Goal: Information Seeking & Learning: Learn about a topic

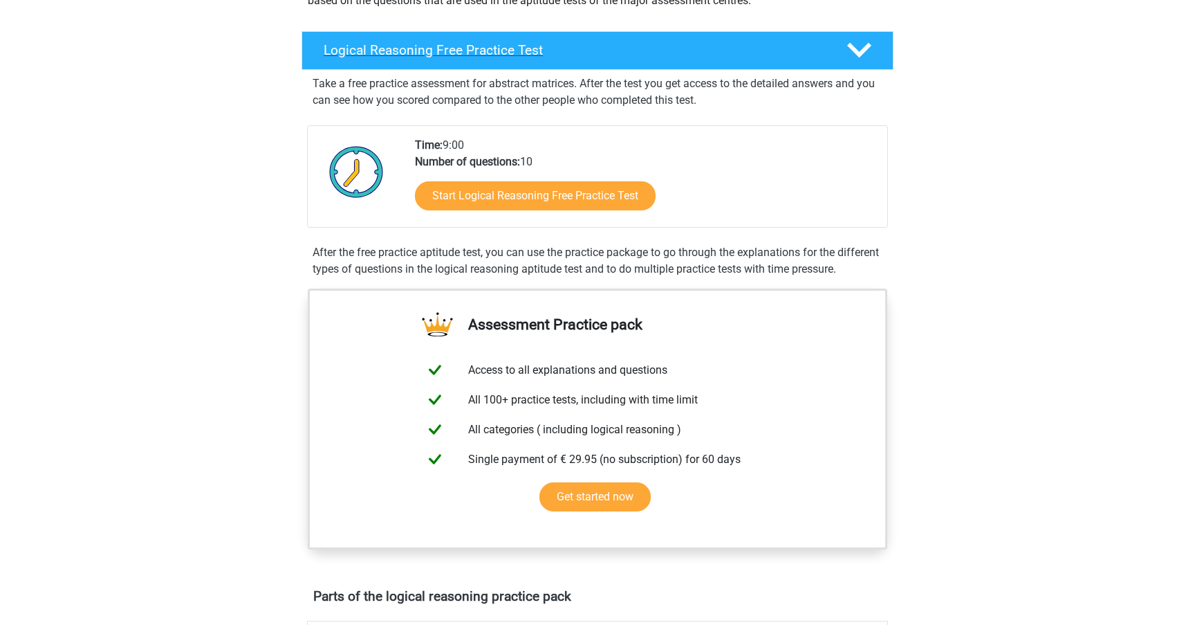
scroll to position [205, 0]
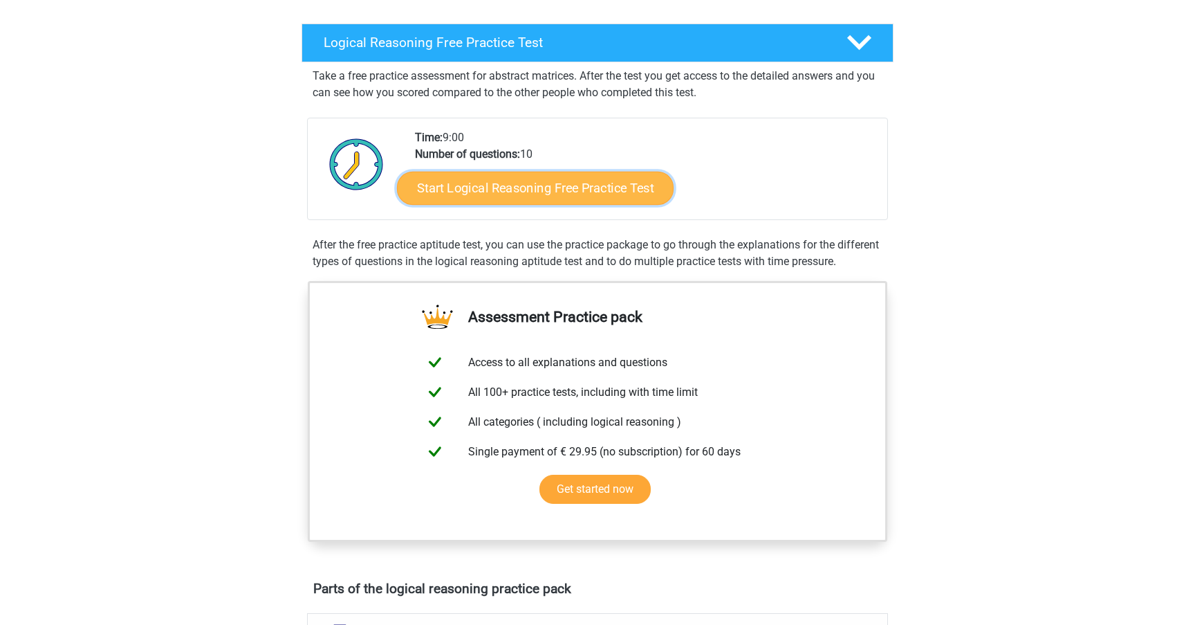
click at [536, 198] on link "Start Logical Reasoning Free Practice Test" at bounding box center [535, 187] width 277 height 33
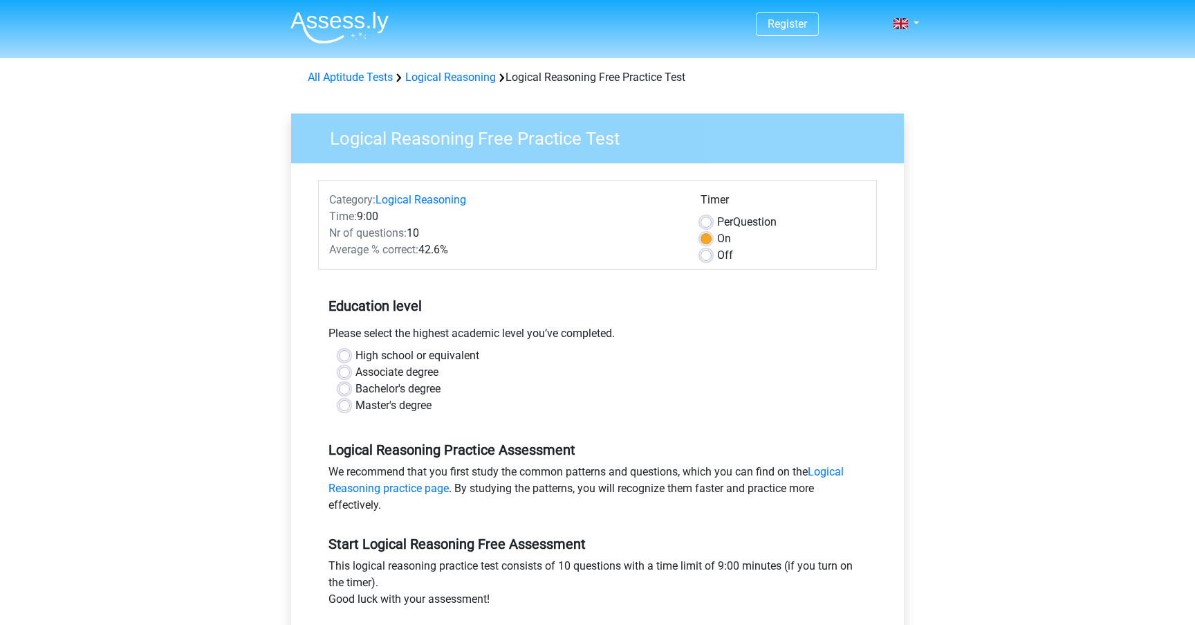
click at [393, 383] on label "Bachelor's degree" at bounding box center [397, 388] width 85 height 17
click at [350, 383] on input "Bachelor's degree" at bounding box center [344, 387] width 11 height 14
radio input "true"
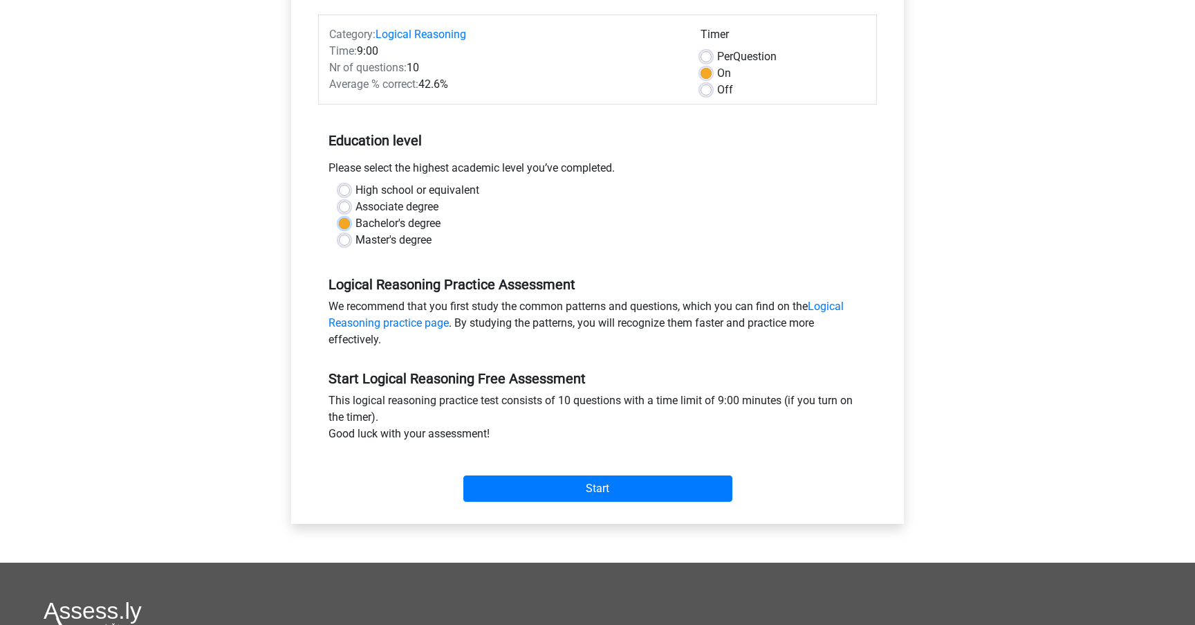
scroll to position [169, 0]
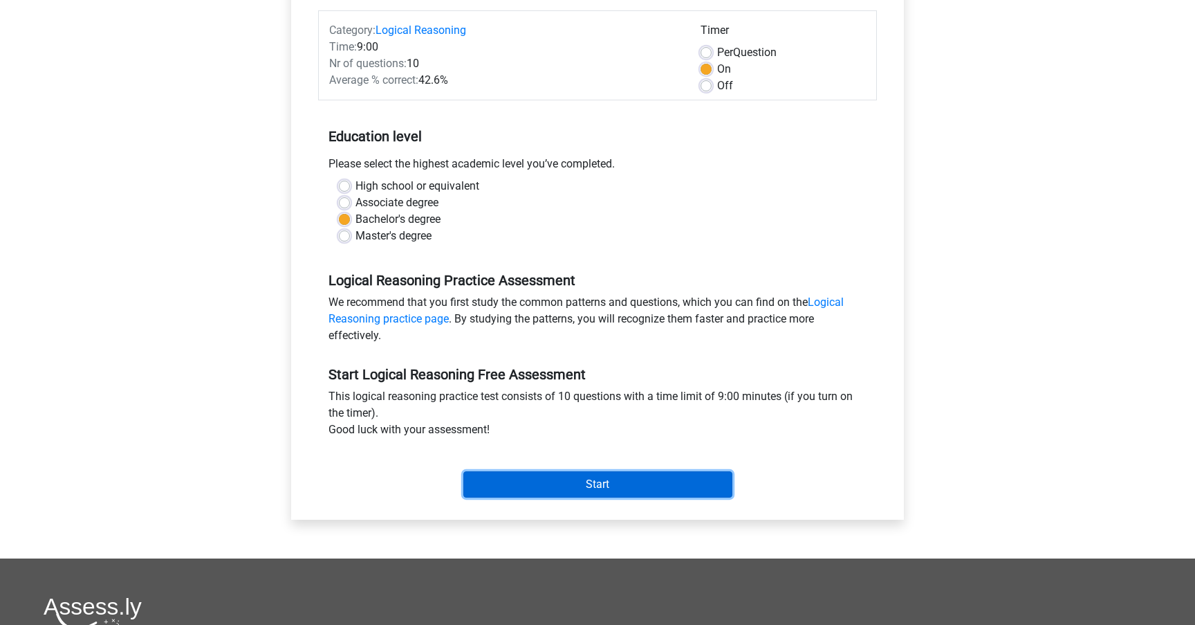
click at [542, 473] on input "Start" at bounding box center [597, 484] width 269 height 26
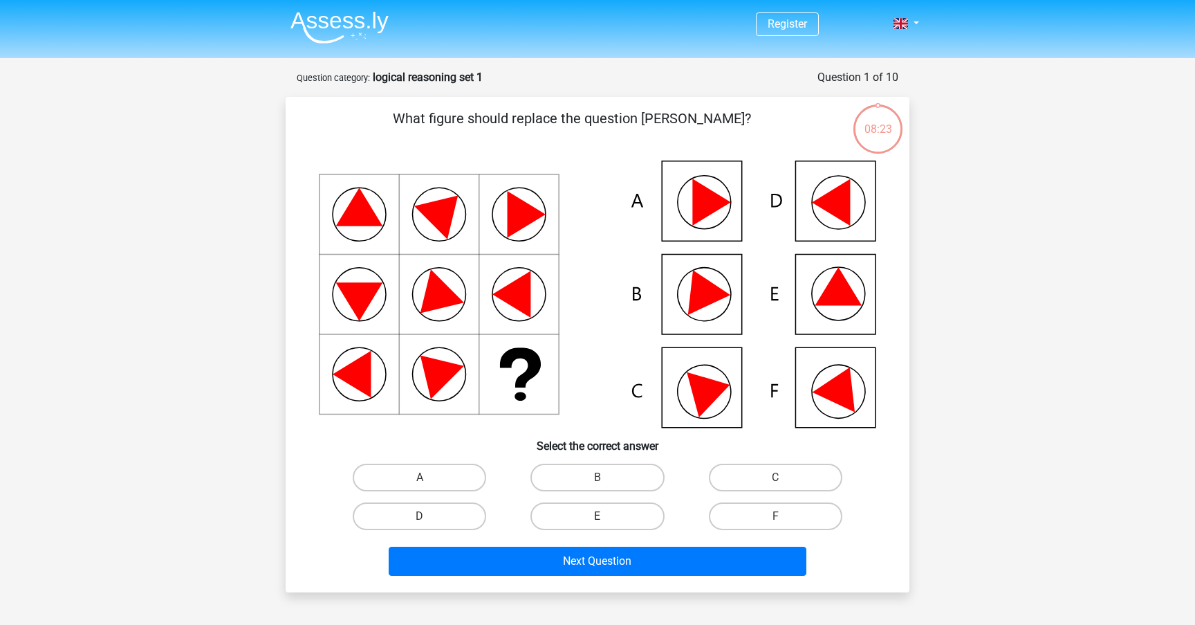
click at [601, 510] on label "E" at bounding box center [596, 516] width 133 height 28
click at [601, 516] on input "E" at bounding box center [602, 520] width 9 height 9
radio input "true"
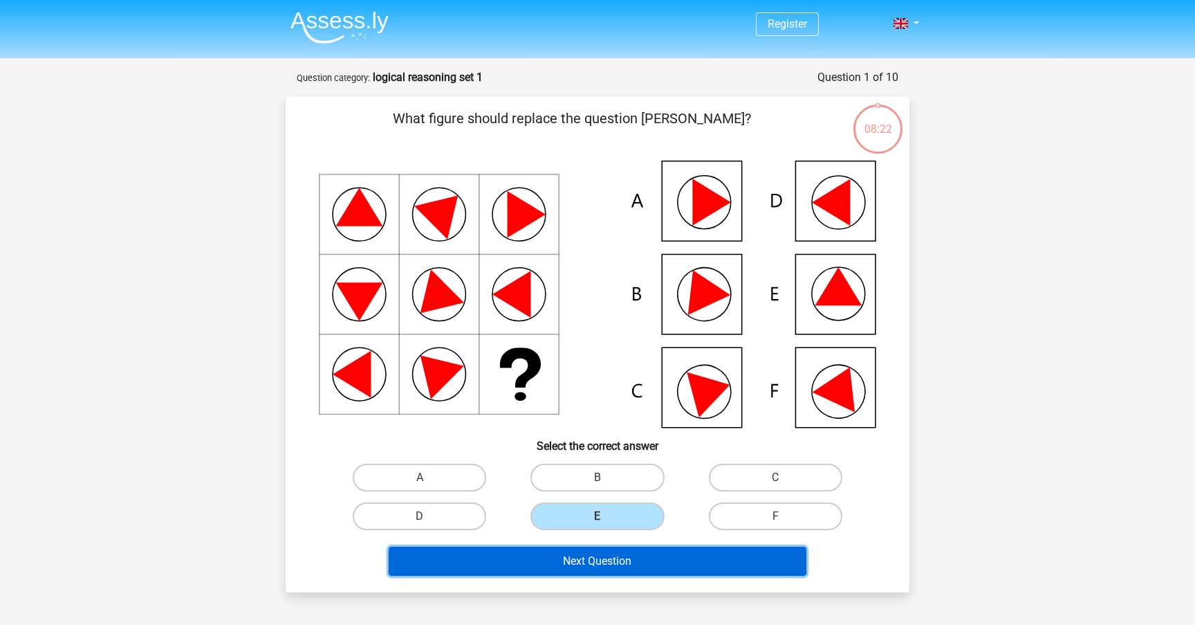
click at [616, 568] on button "Next Question" at bounding box center [598, 560] width 418 height 29
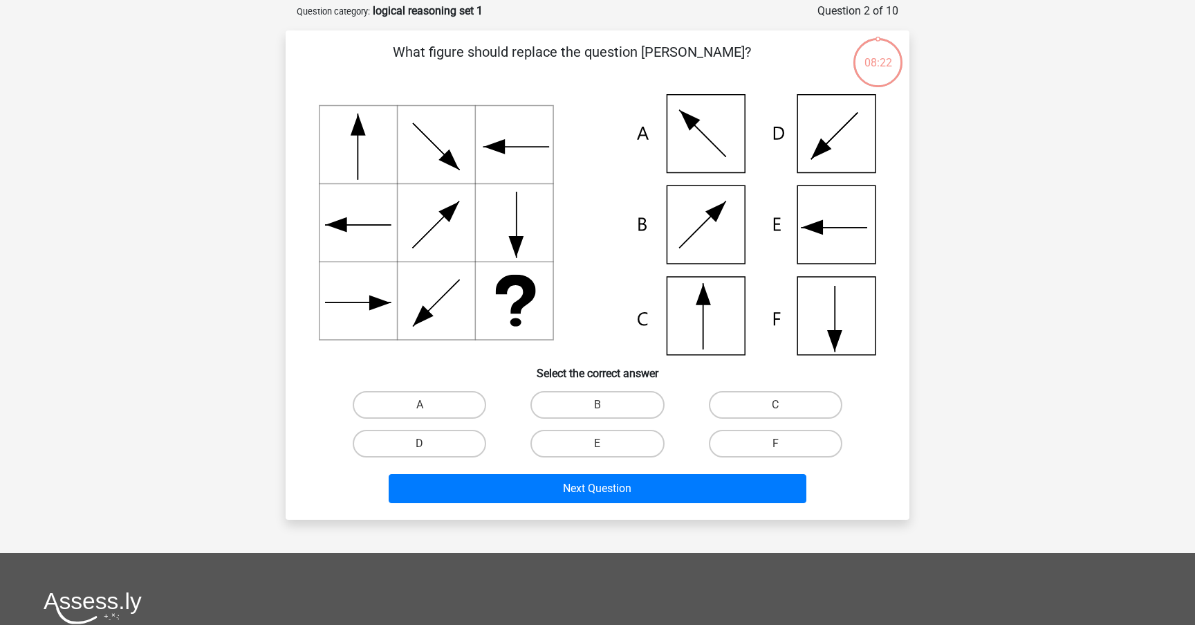
scroll to position [69, 0]
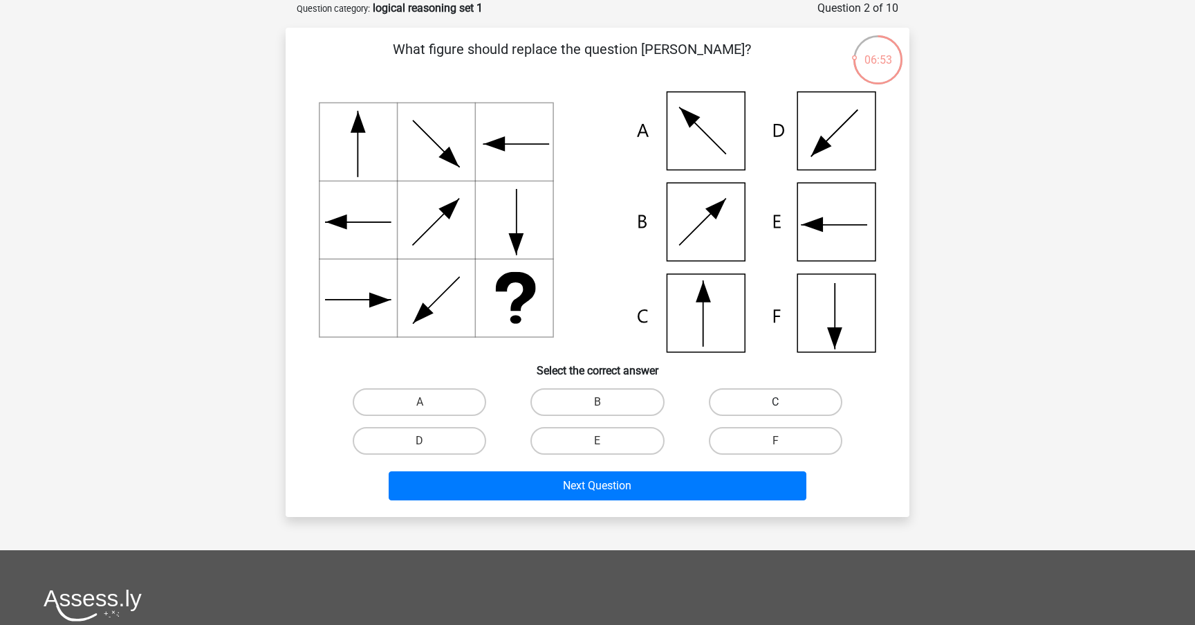
click at [742, 406] on label "C" at bounding box center [775, 402] width 133 height 28
click at [775, 406] on input "C" at bounding box center [779, 406] width 9 height 9
radio input "true"
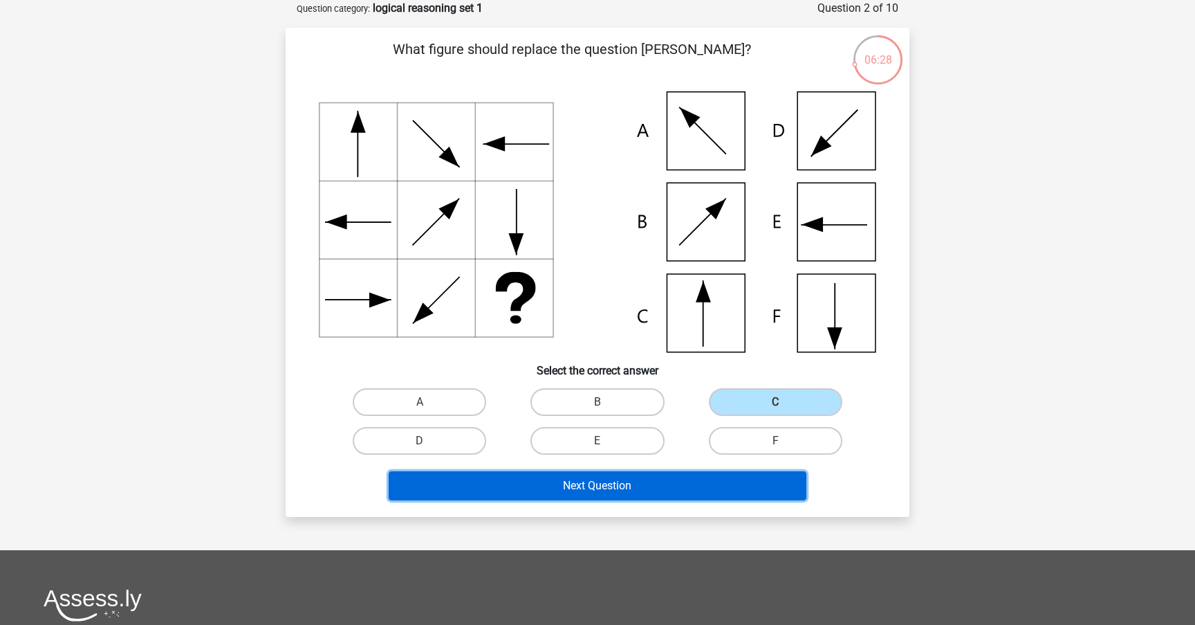
click at [617, 486] on button "Next Question" at bounding box center [598, 485] width 418 height 29
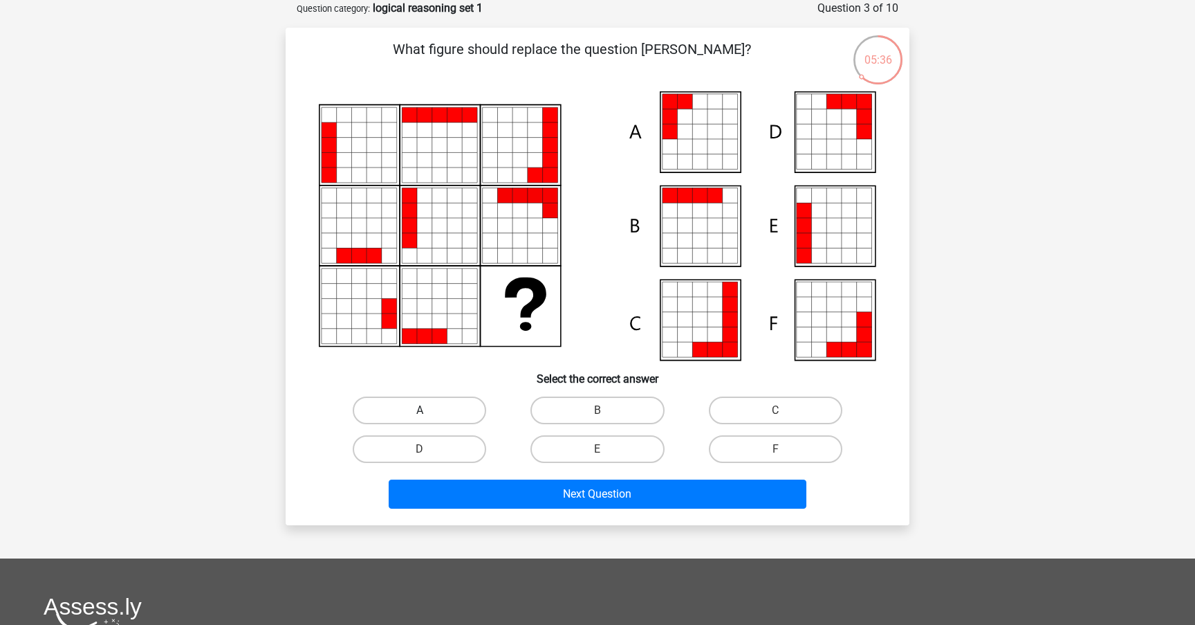
click at [451, 404] on label "A" at bounding box center [419, 410] width 133 height 28
click at [429, 410] on input "A" at bounding box center [424, 414] width 9 height 9
radio input "true"
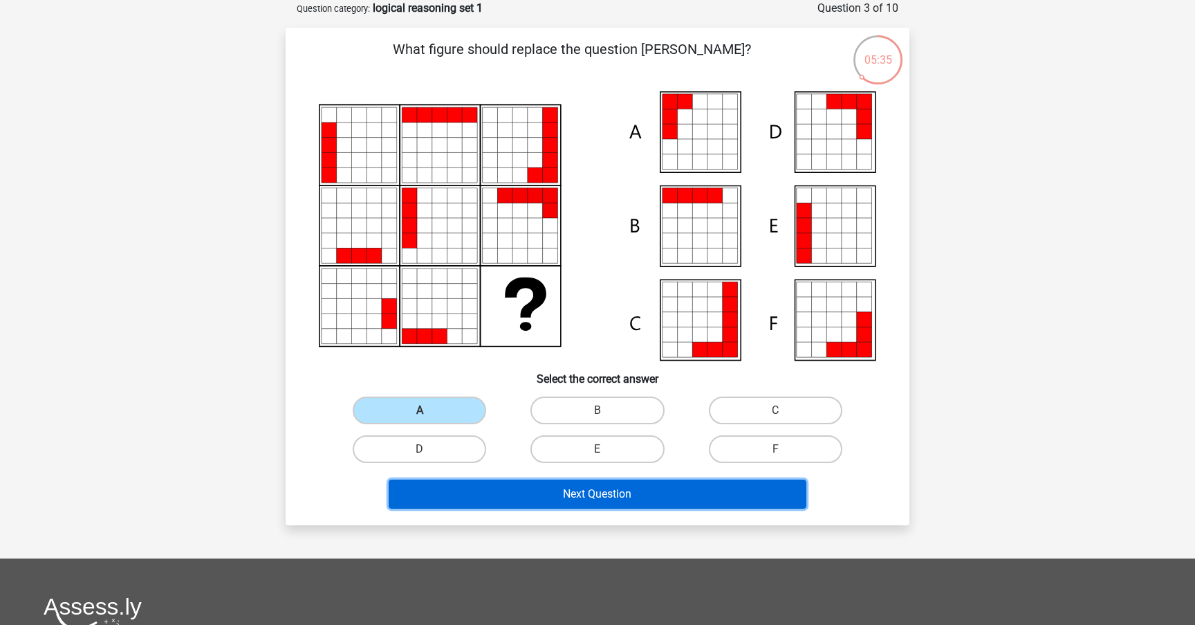
click at [544, 497] on button "Next Question" at bounding box center [598, 493] width 418 height 29
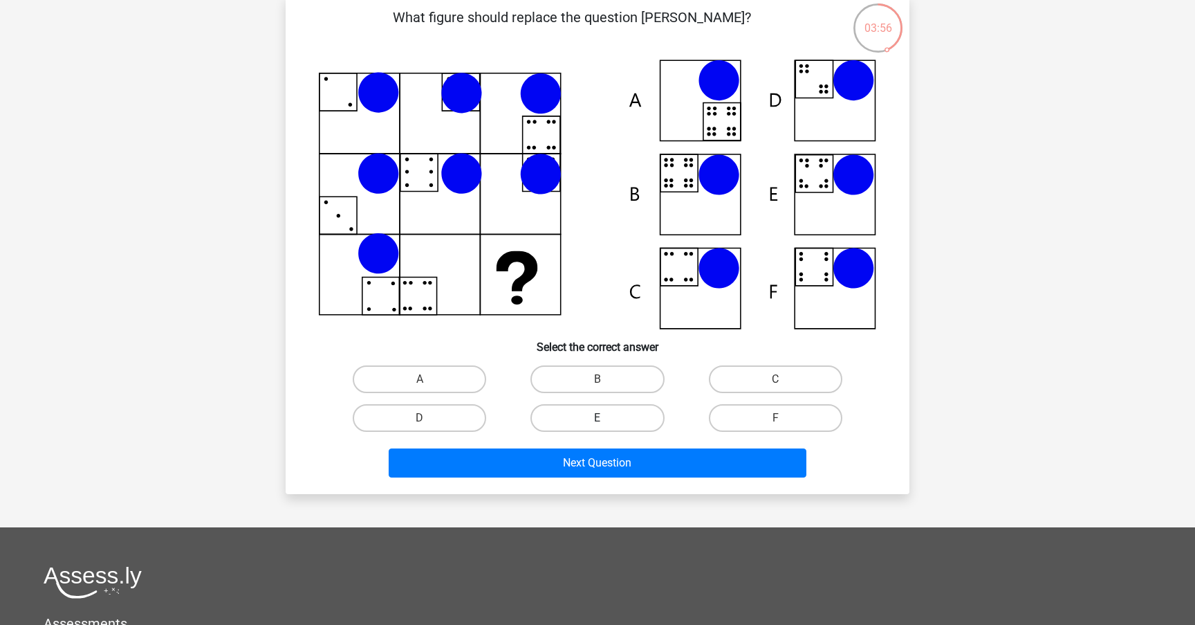
scroll to position [100, 0]
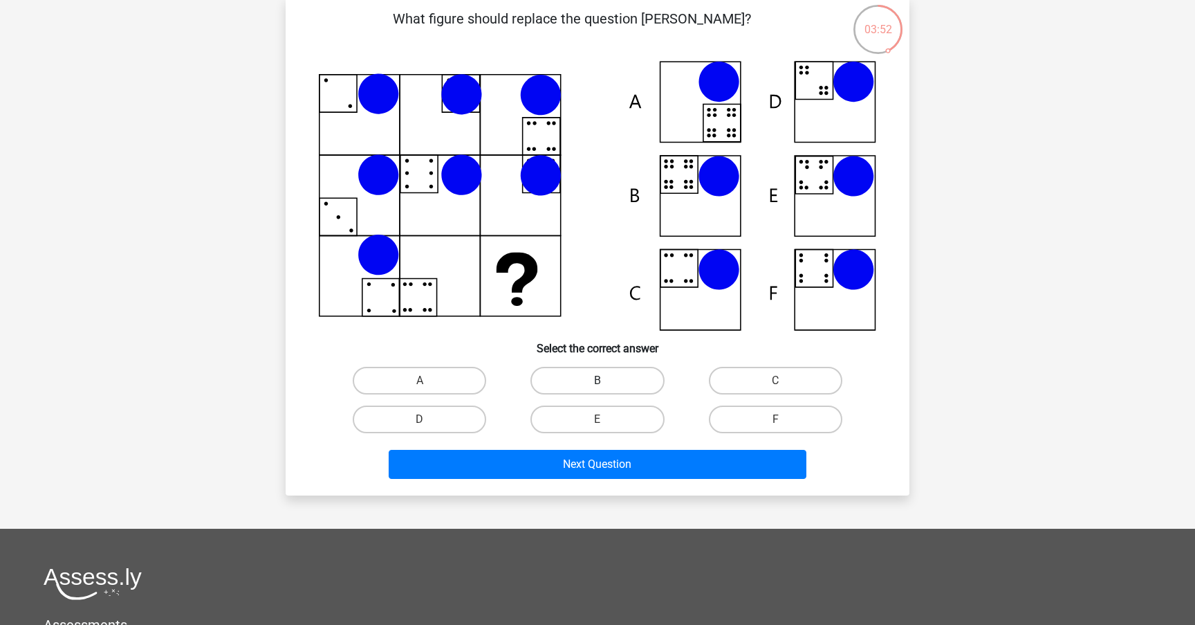
click at [574, 373] on label "B" at bounding box center [596, 381] width 133 height 28
click at [598, 380] on input "B" at bounding box center [602, 384] width 9 height 9
radio input "true"
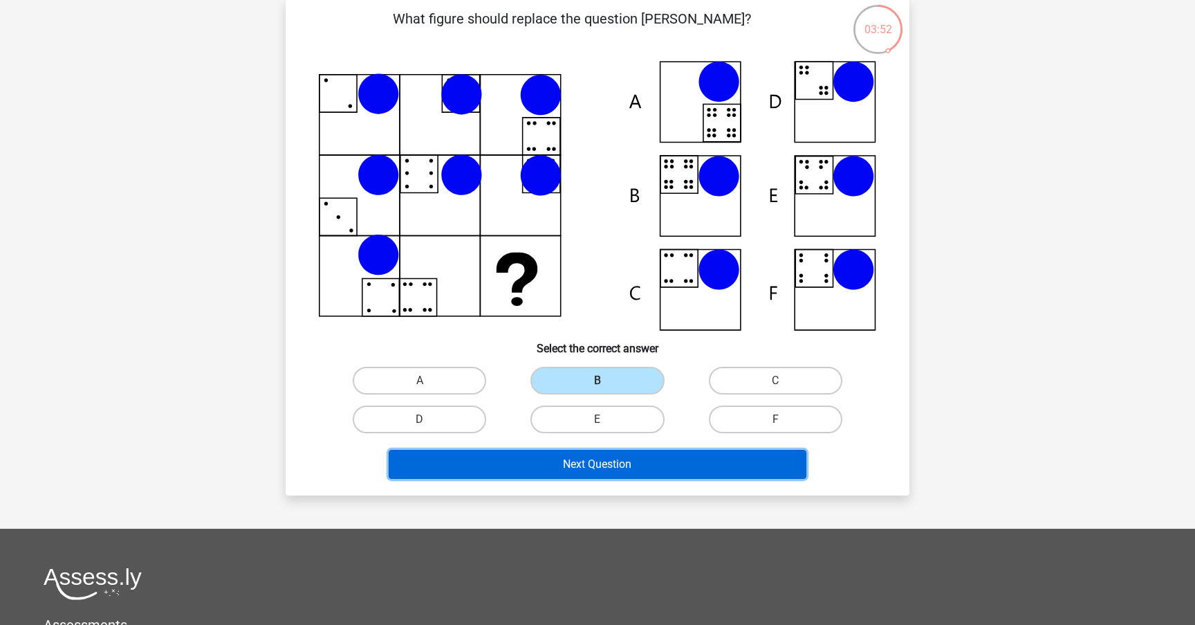
click at [566, 471] on button "Next Question" at bounding box center [598, 464] width 418 height 29
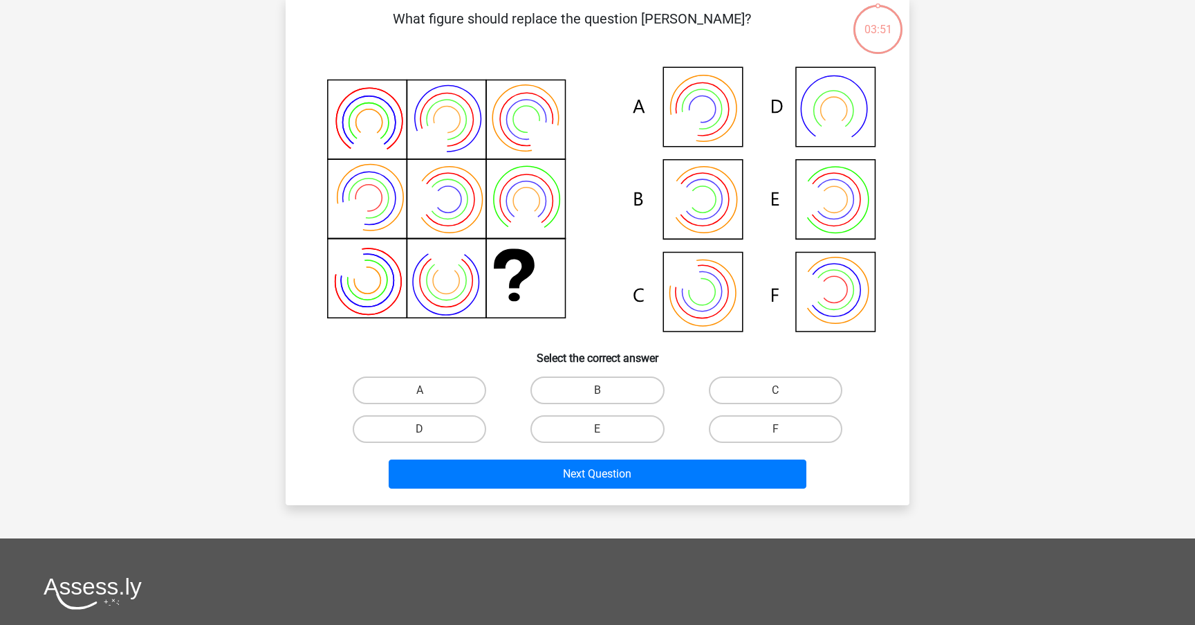
scroll to position [69, 0]
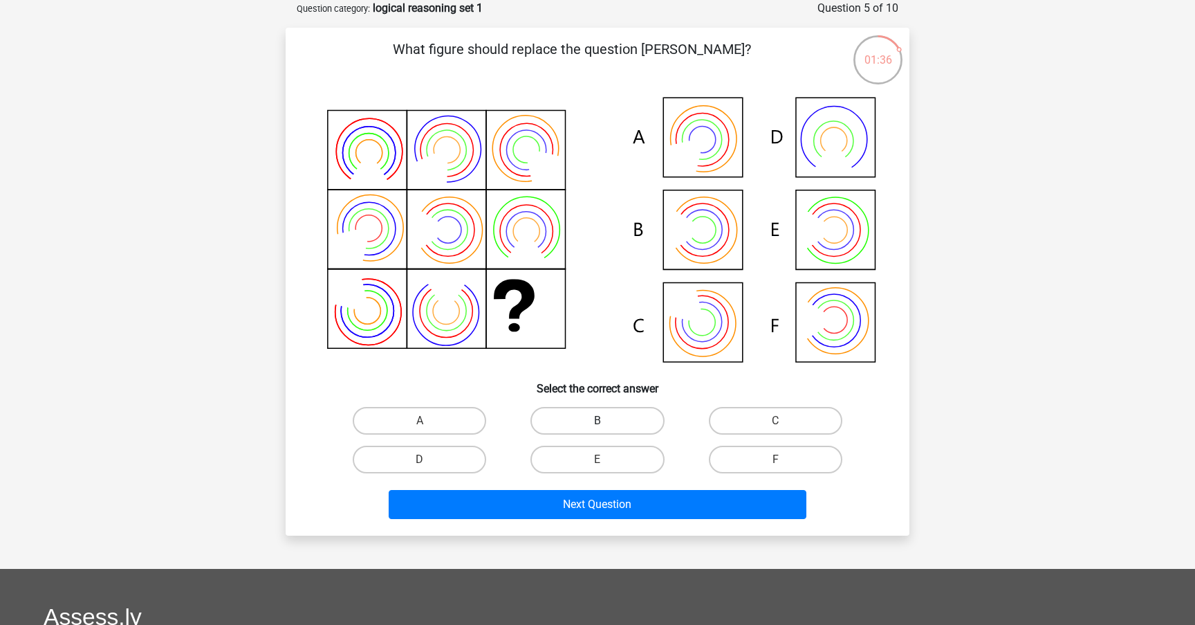
click at [619, 411] on label "B" at bounding box center [596, 421] width 133 height 28
click at [607, 420] on input "B" at bounding box center [602, 424] width 9 height 9
radio input "true"
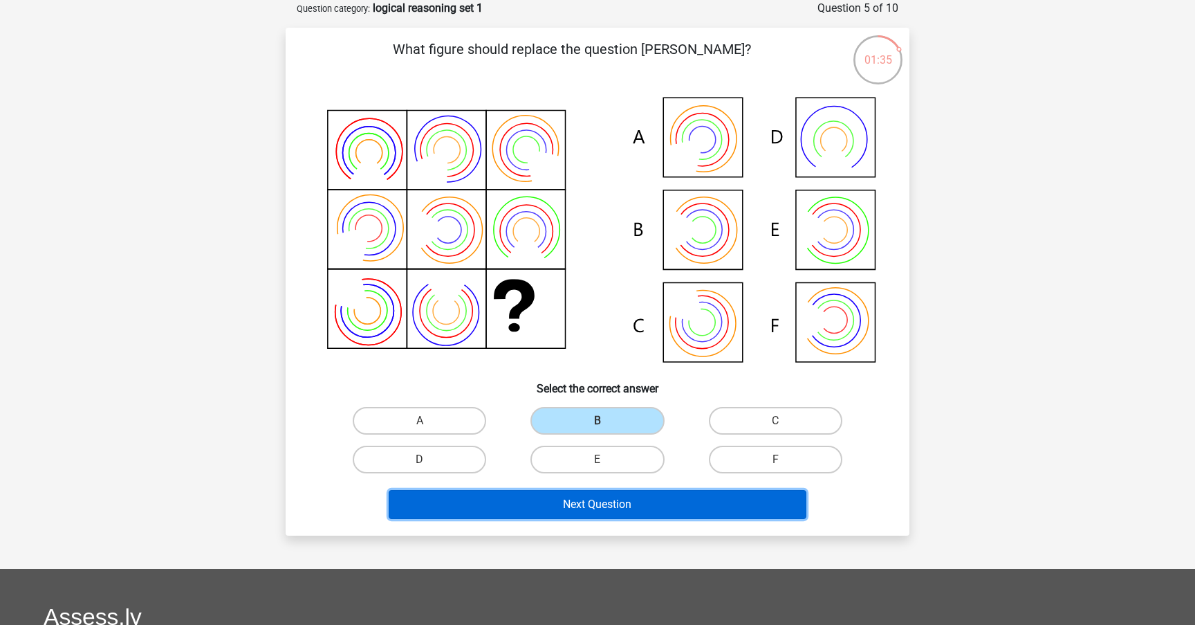
click at [604, 510] on button "Next Question" at bounding box center [598, 504] width 418 height 29
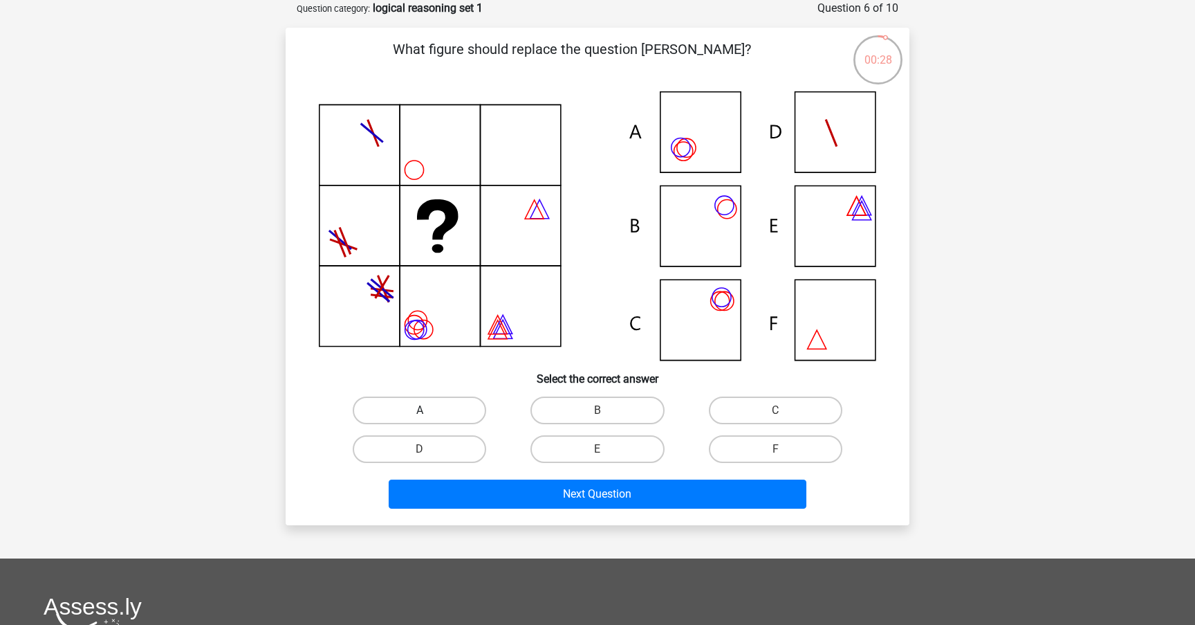
click at [453, 408] on label "A" at bounding box center [419, 410] width 133 height 28
click at [429, 410] on input "A" at bounding box center [424, 414] width 9 height 9
radio input "true"
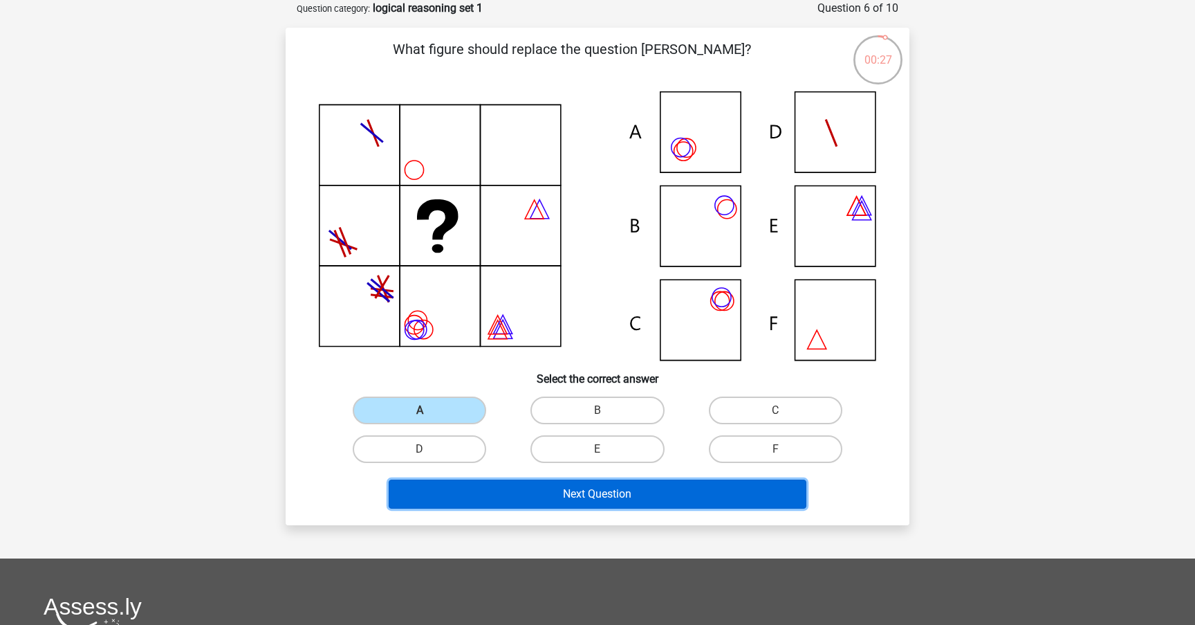
click at [515, 490] on button "Next Question" at bounding box center [598, 493] width 418 height 29
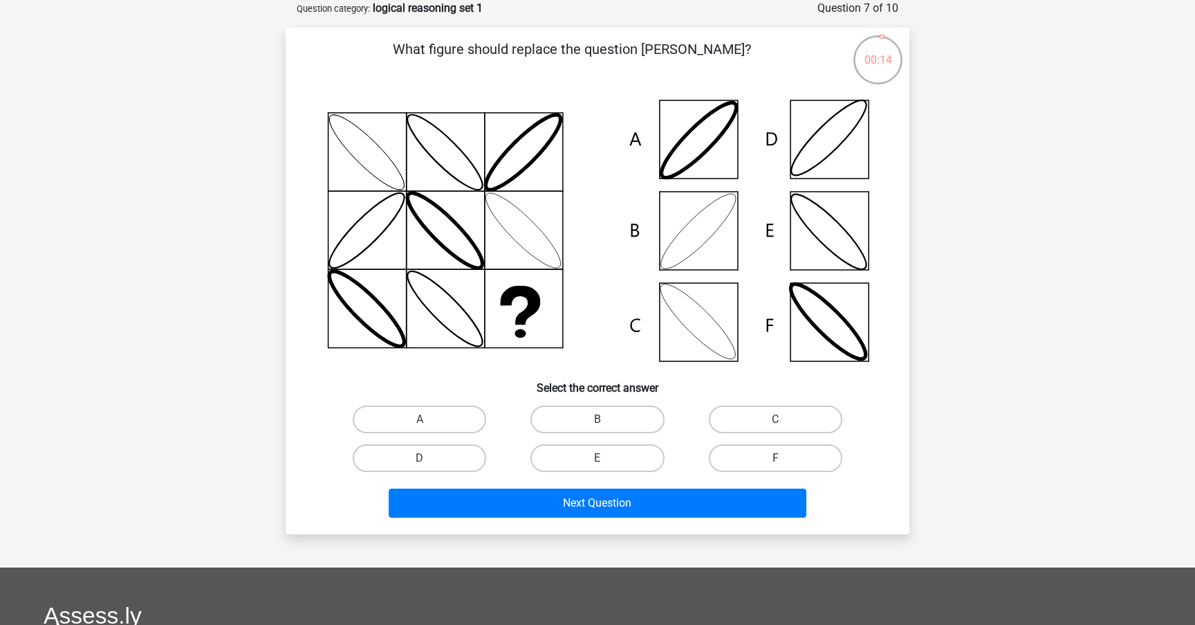
click at [603, 426] on input "B" at bounding box center [602, 423] width 9 height 9
radio input "true"
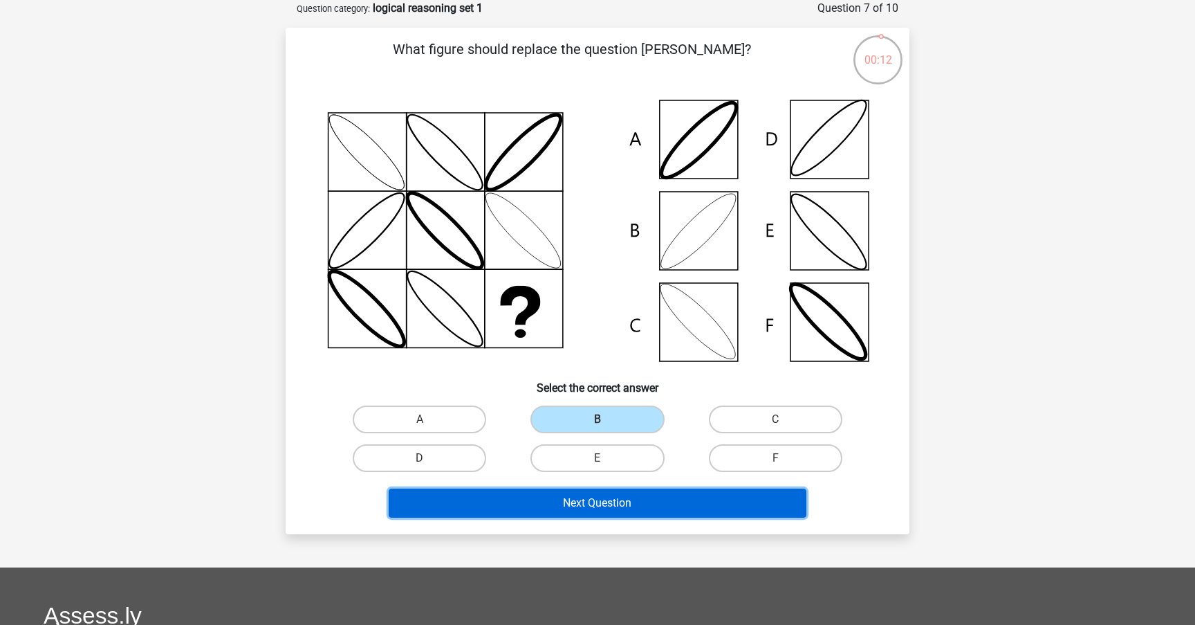
click at [605, 499] on button "Next Question" at bounding box center [598, 502] width 418 height 29
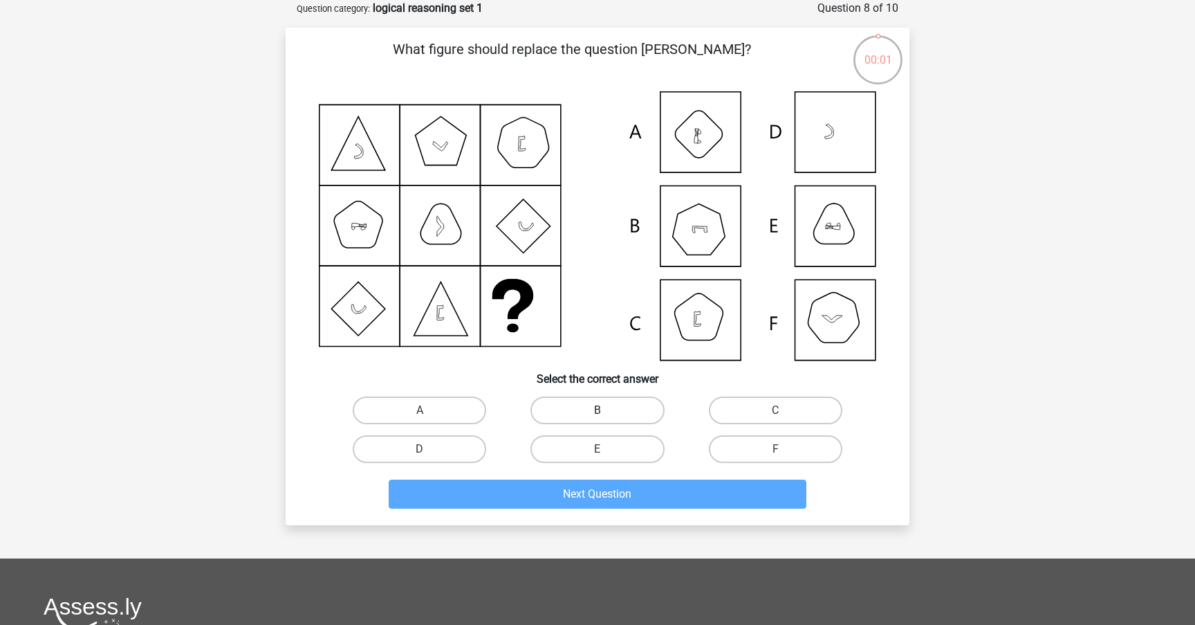
click at [589, 407] on label "B" at bounding box center [596, 410] width 133 height 28
click at [598, 410] on input "B" at bounding box center [602, 414] width 9 height 9
radio input "true"
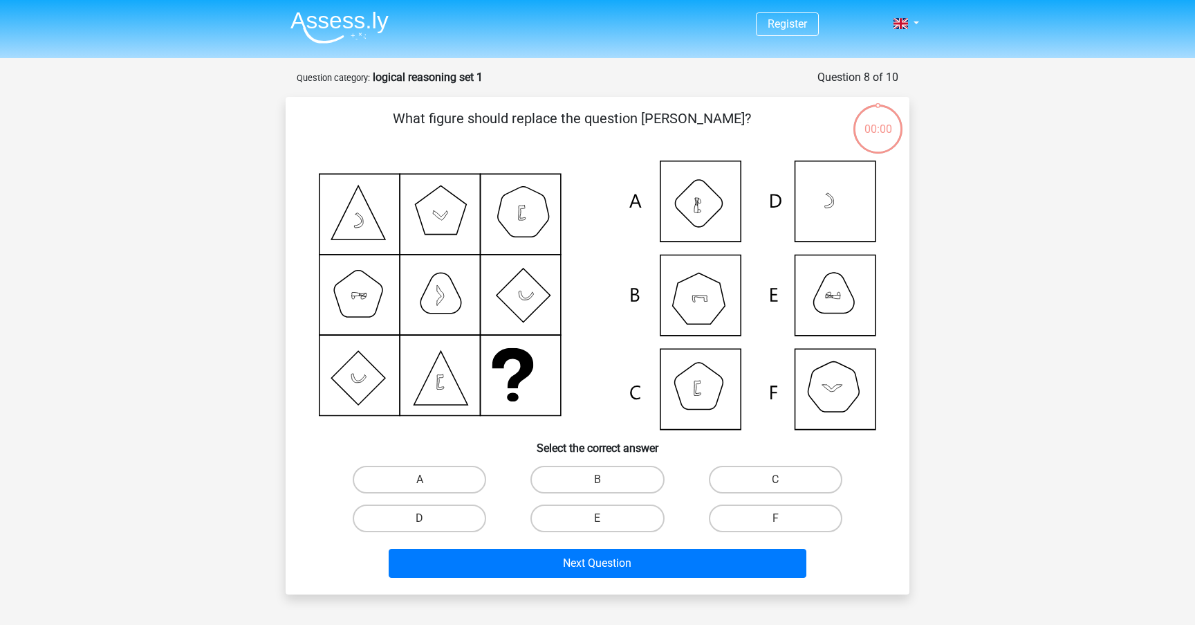
scroll to position [69, 0]
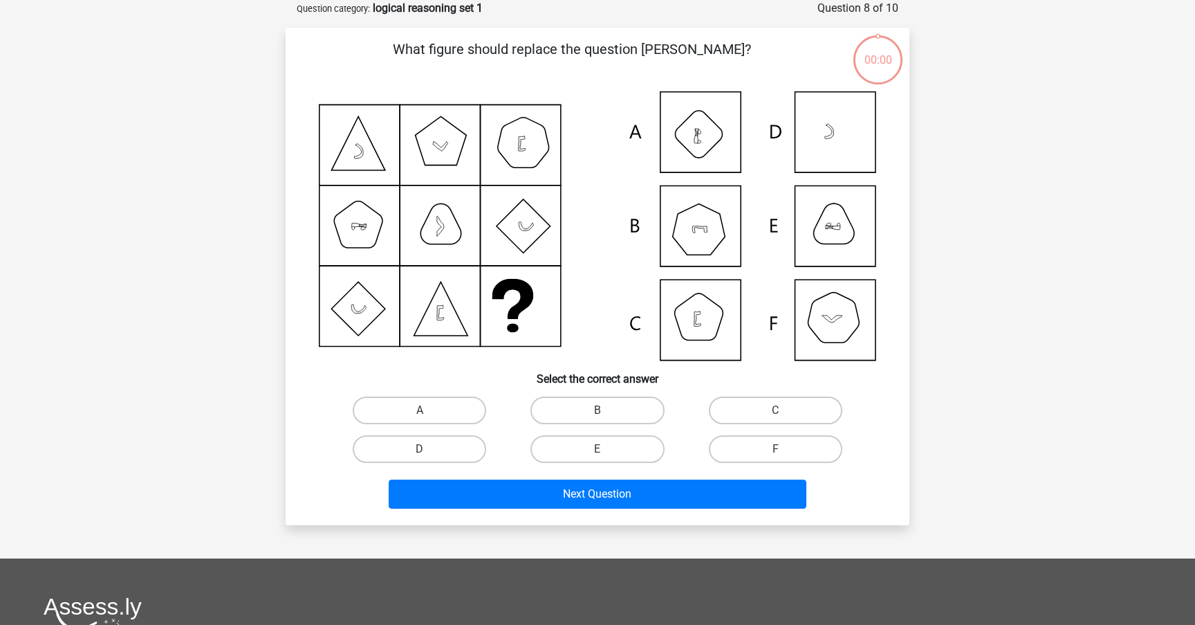
click at [592, 510] on div "Next Question" at bounding box center [598, 496] width 534 height 35
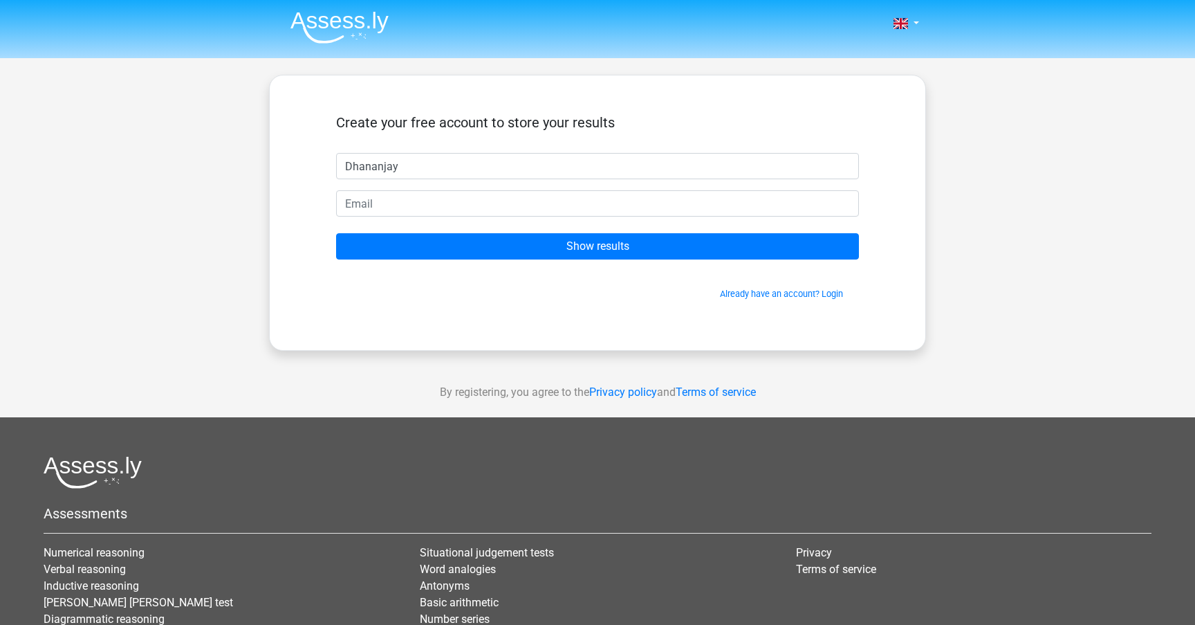
type input "Dhananjay"
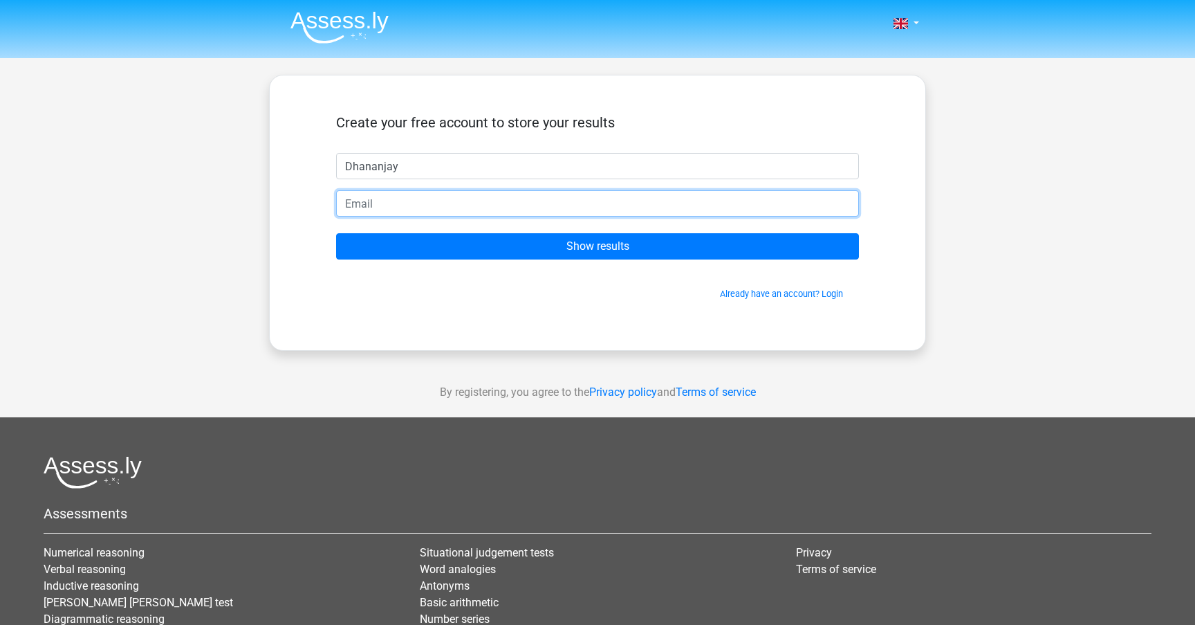
click at [483, 213] on input "email" at bounding box center [597, 203] width 523 height 26
type input "[EMAIL_ADDRESS][DOMAIN_NAME]"
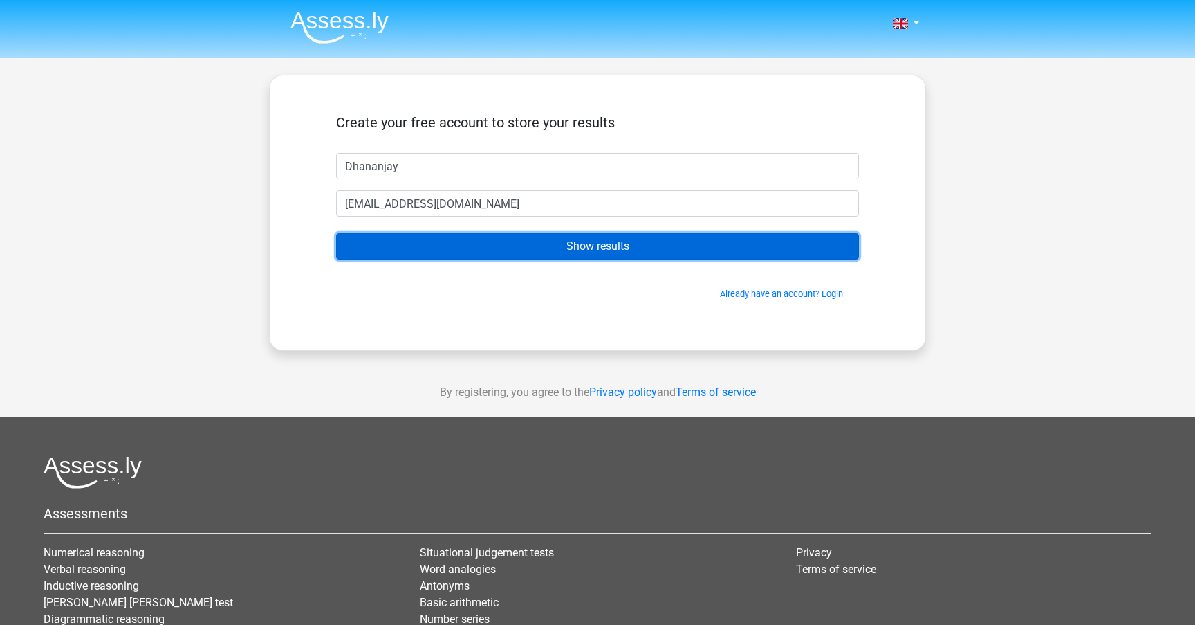
click at [486, 246] on input "Show results" at bounding box center [597, 246] width 523 height 26
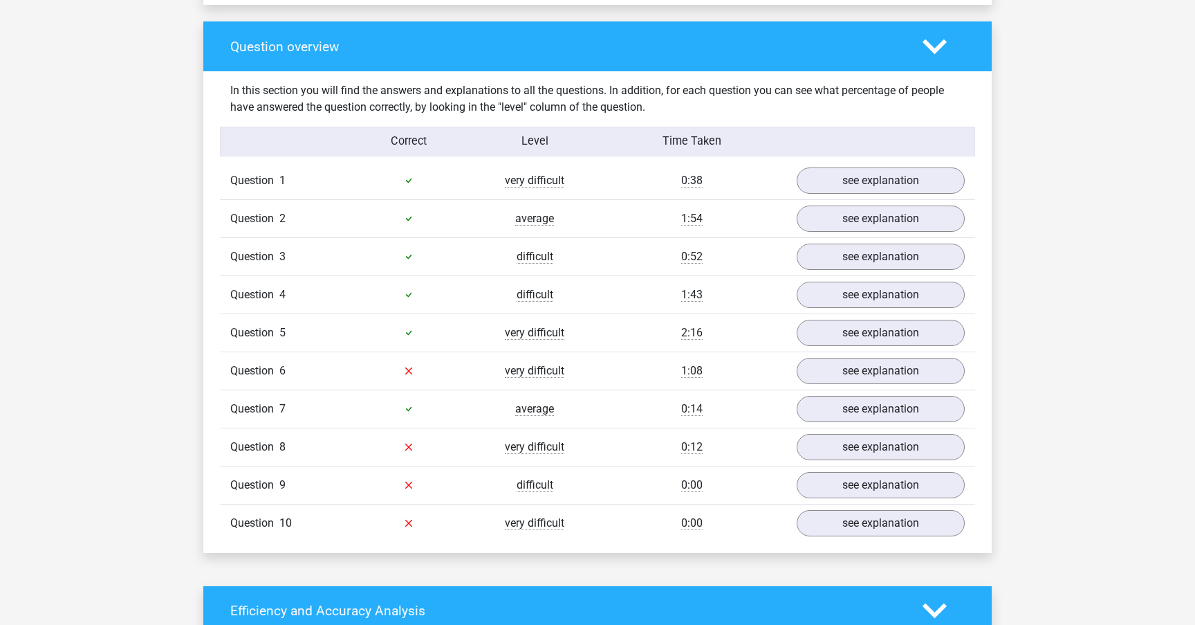
scroll to position [990, 0]
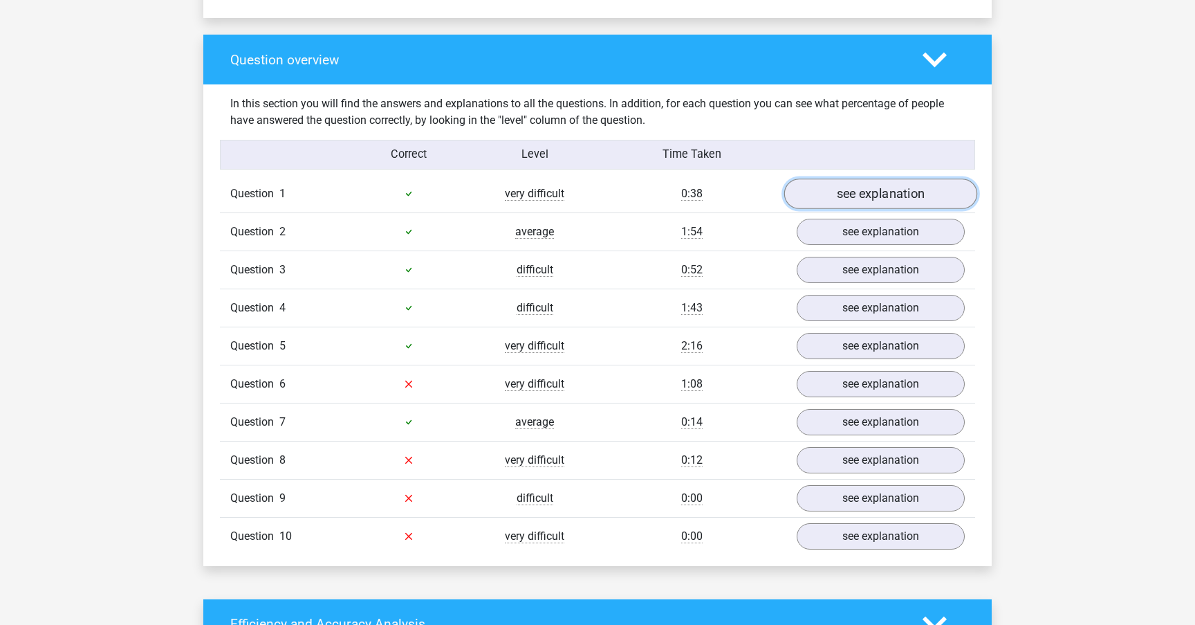
click at [889, 185] on link "see explanation" at bounding box center [880, 193] width 193 height 30
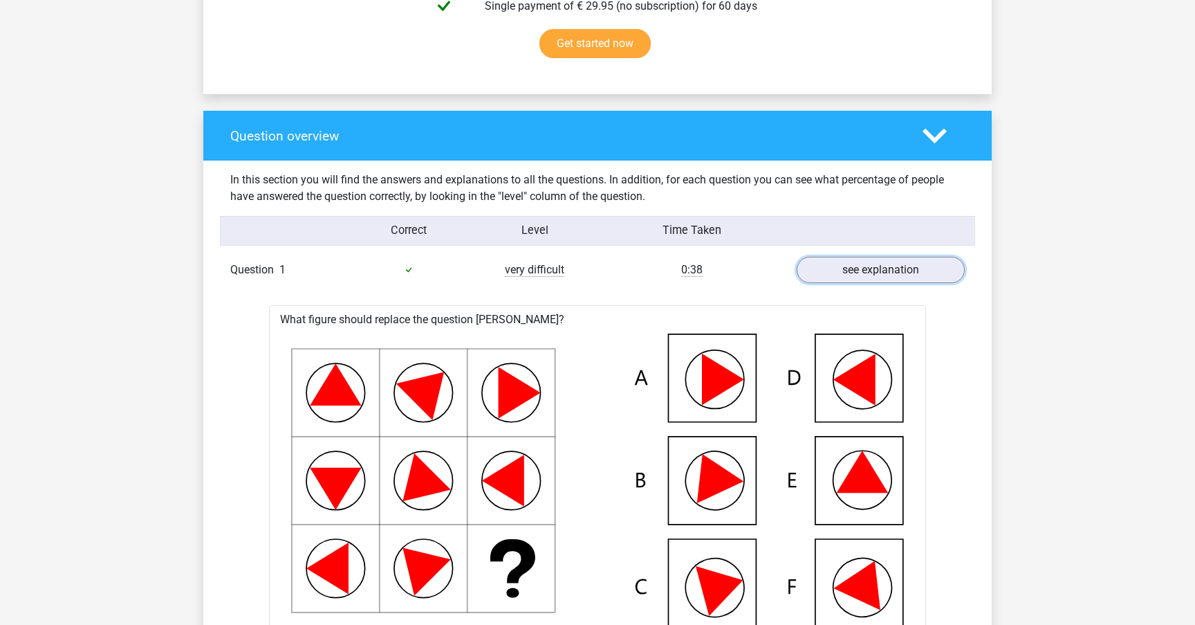
scroll to position [815, 0]
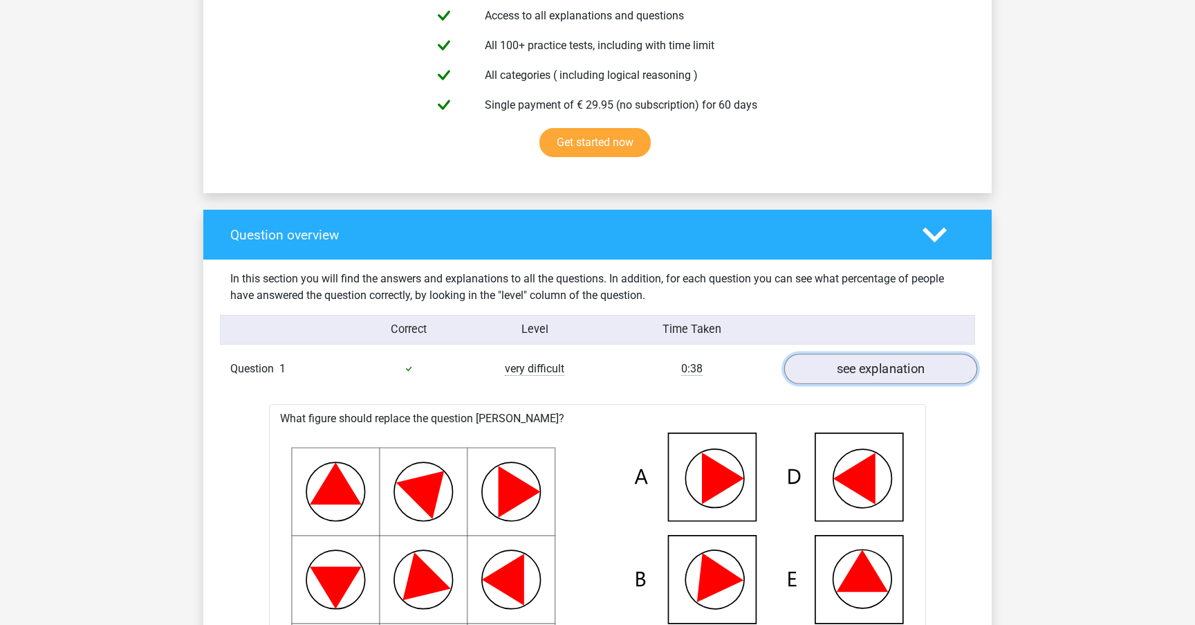
click at [878, 369] on link "see explanation" at bounding box center [880, 368] width 193 height 30
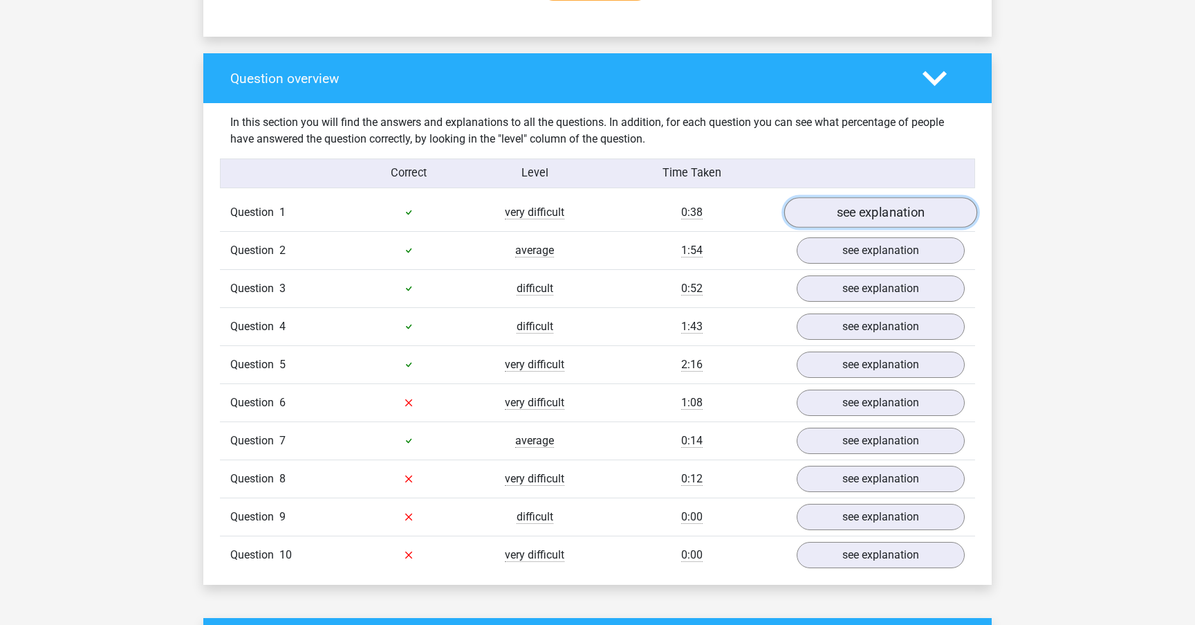
scroll to position [983, 0]
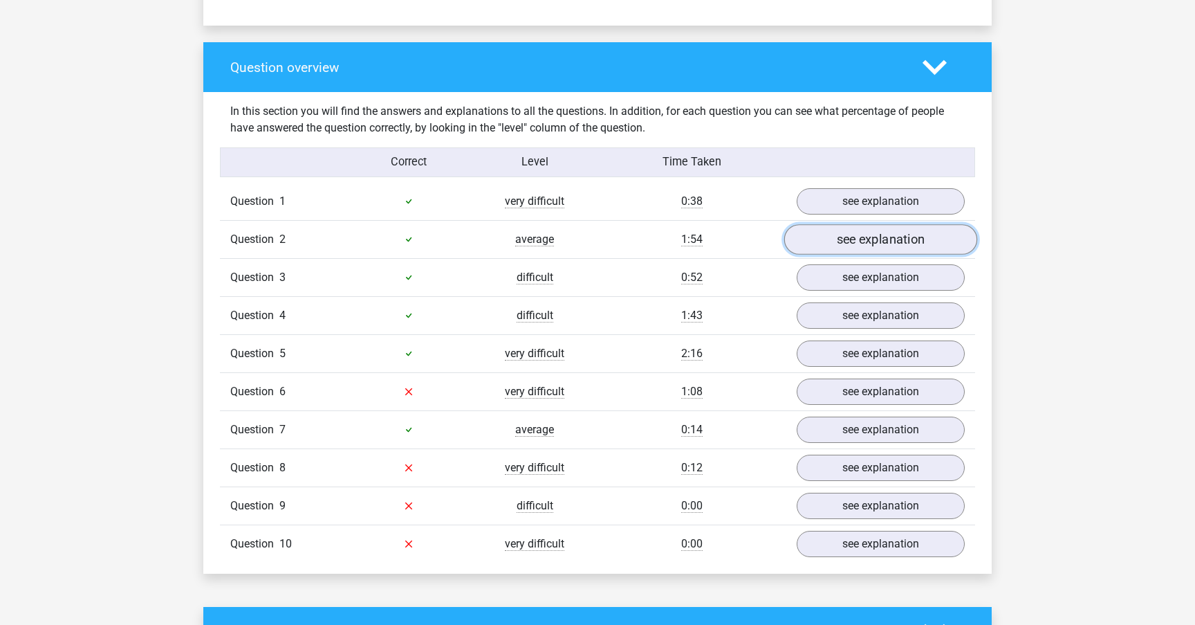
click at [862, 232] on link "see explanation" at bounding box center [880, 239] width 193 height 30
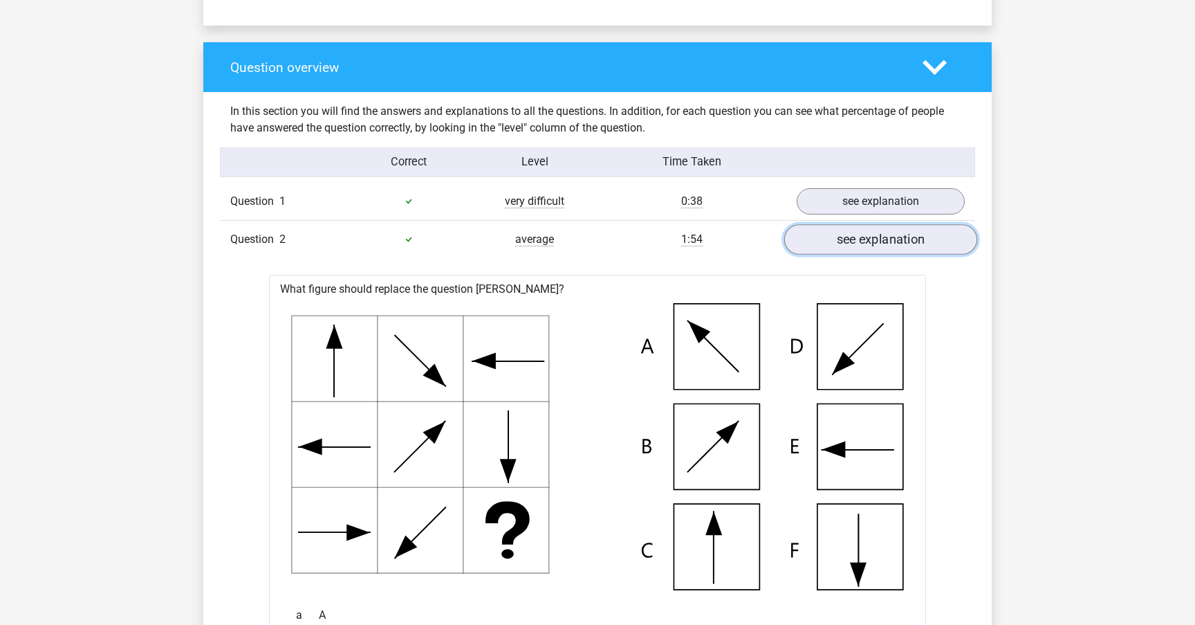
click at [862, 232] on link "see explanation" at bounding box center [880, 239] width 193 height 30
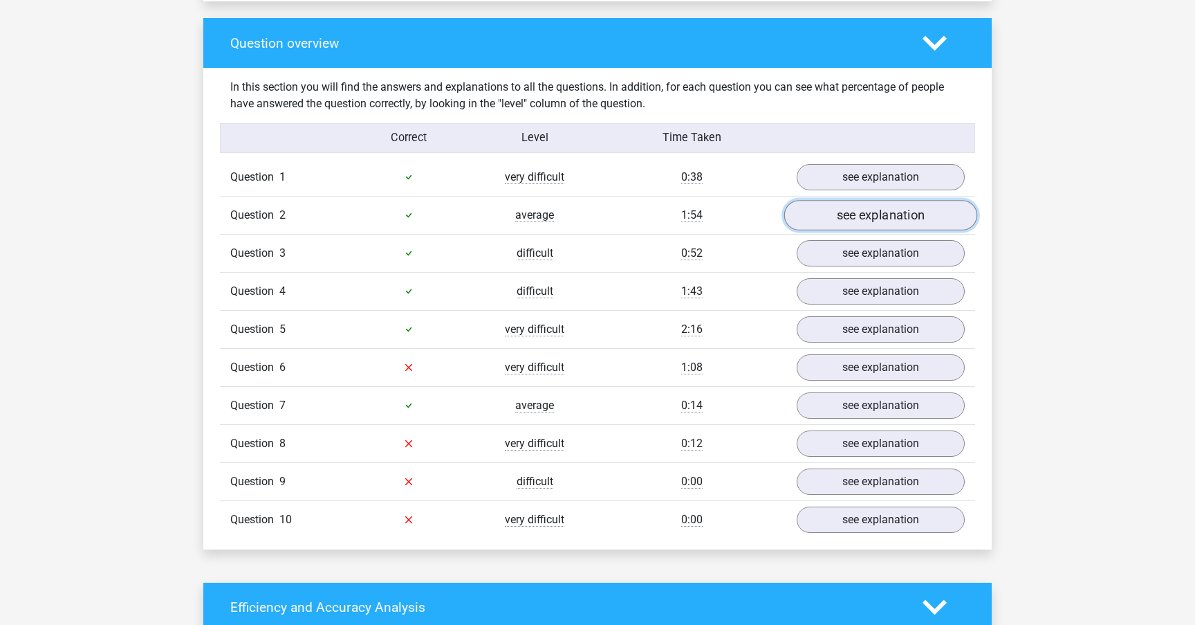
scroll to position [1008, 0]
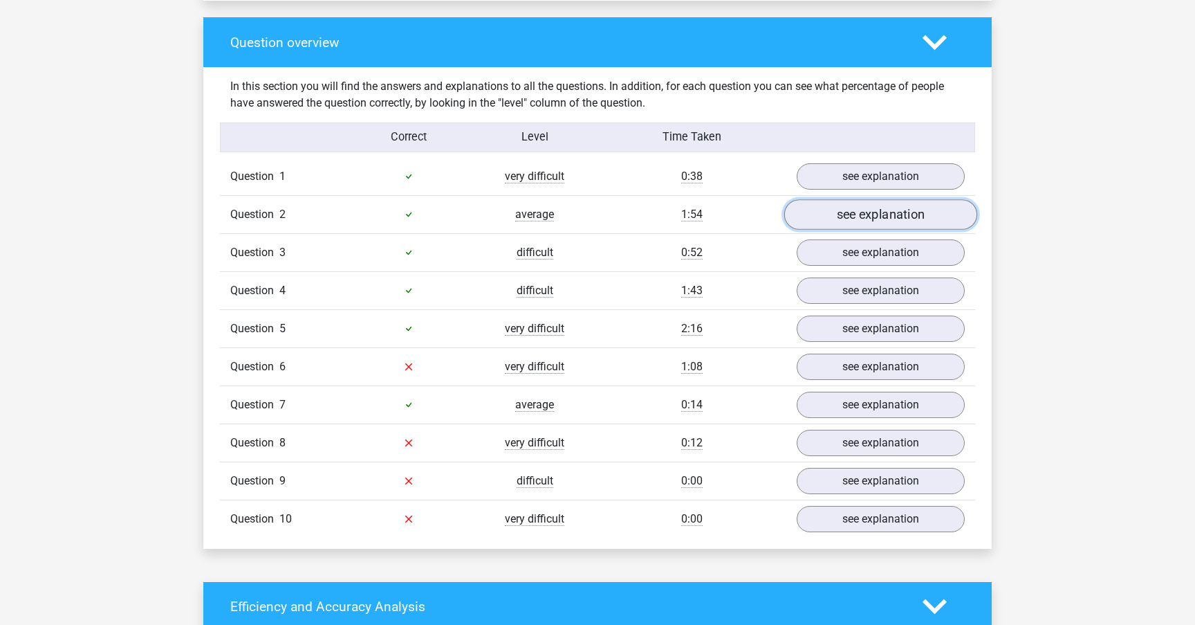
click at [864, 221] on link "see explanation" at bounding box center [880, 214] width 193 height 30
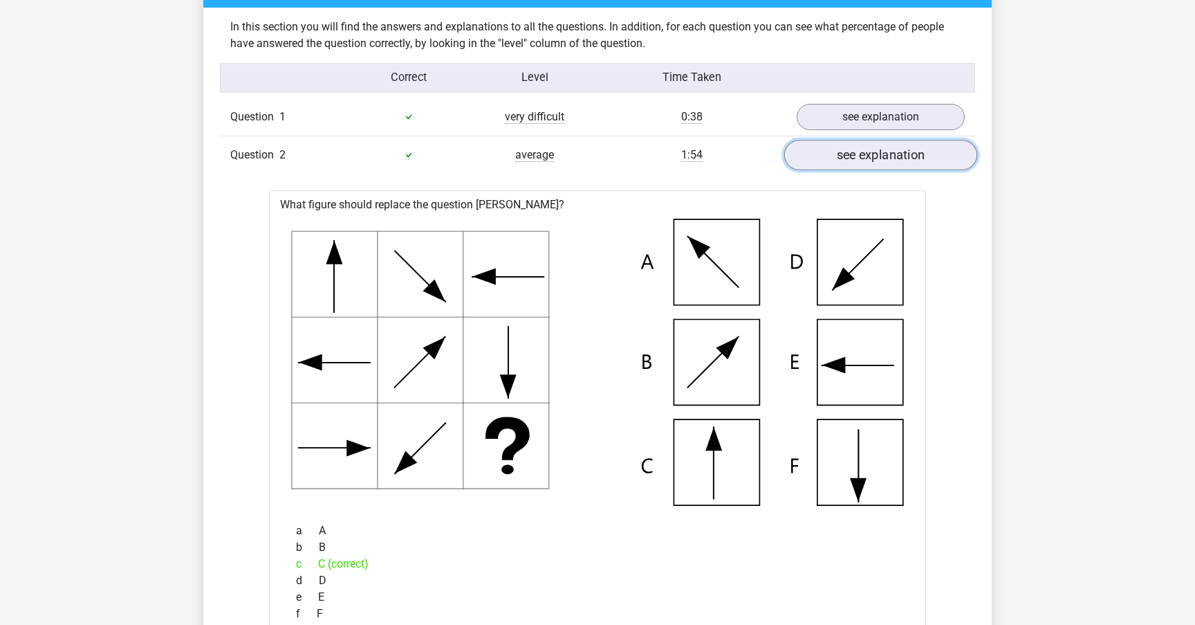
click at [872, 146] on link "see explanation" at bounding box center [880, 155] width 193 height 30
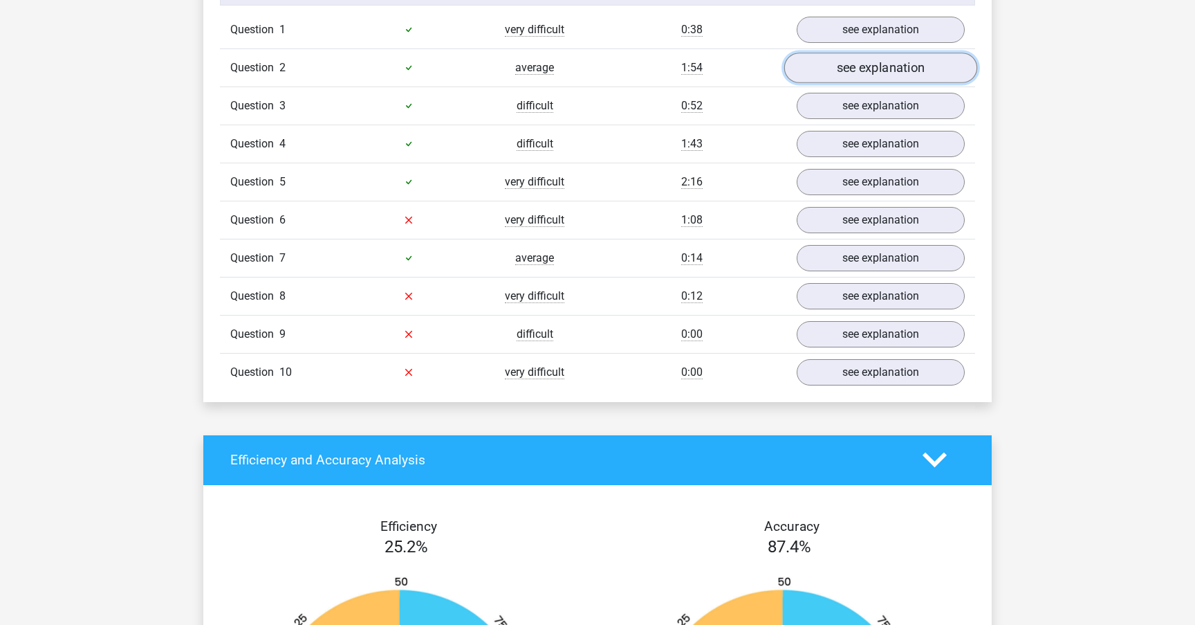
scroll to position [1163, 0]
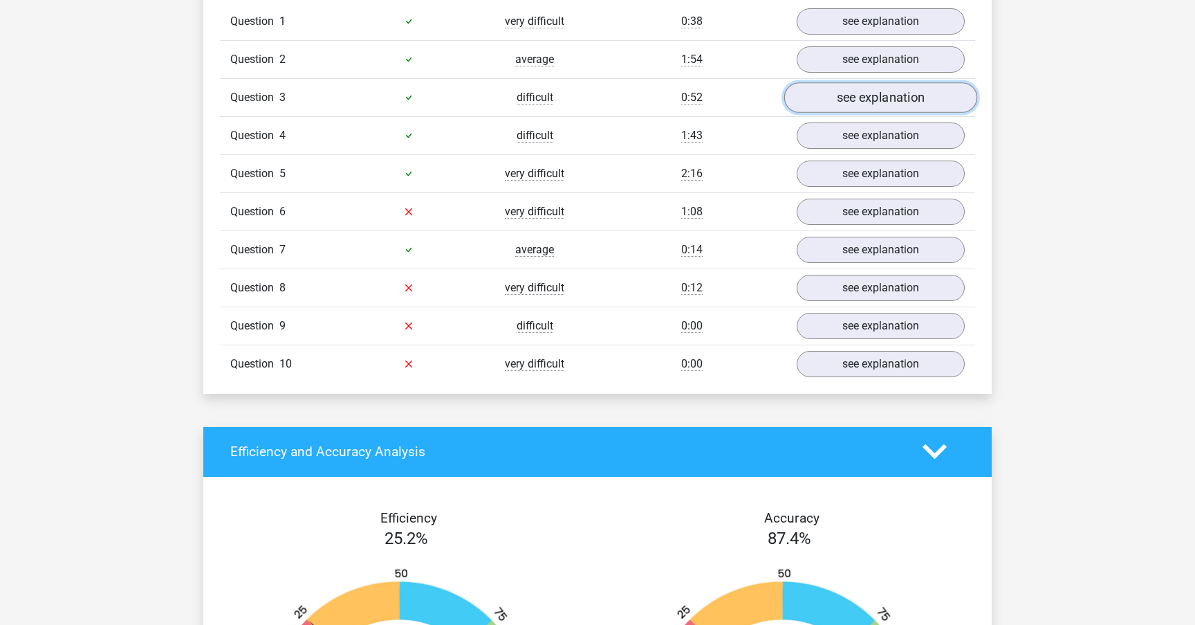
click at [872, 92] on link "see explanation" at bounding box center [880, 97] width 193 height 30
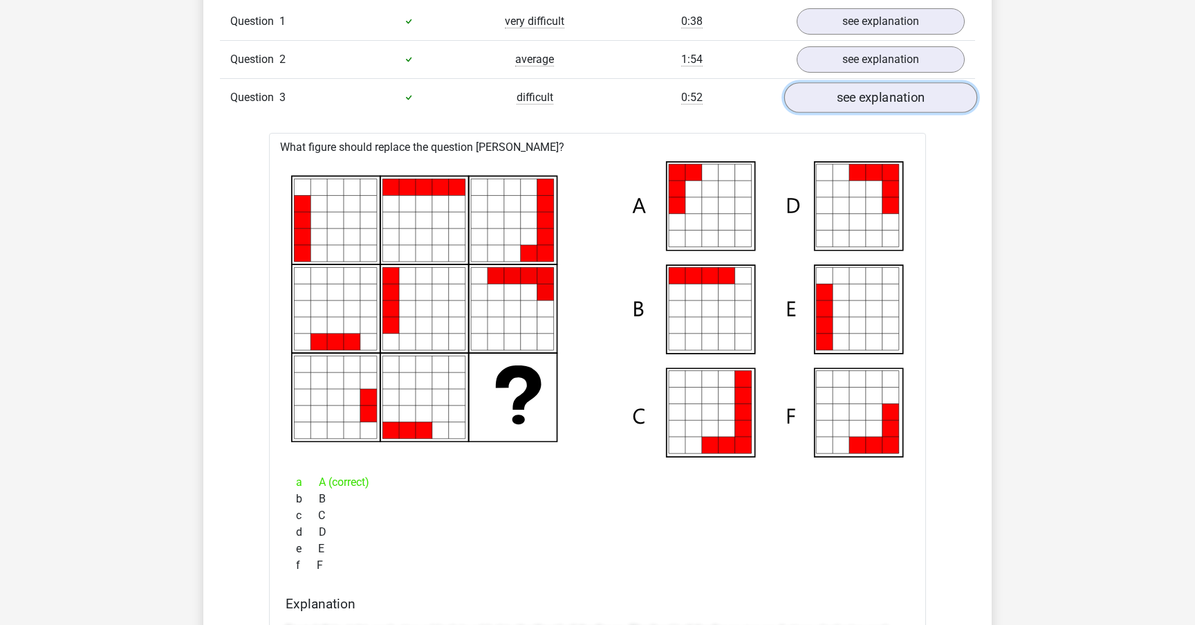
click at [872, 92] on link "see explanation" at bounding box center [880, 97] width 193 height 30
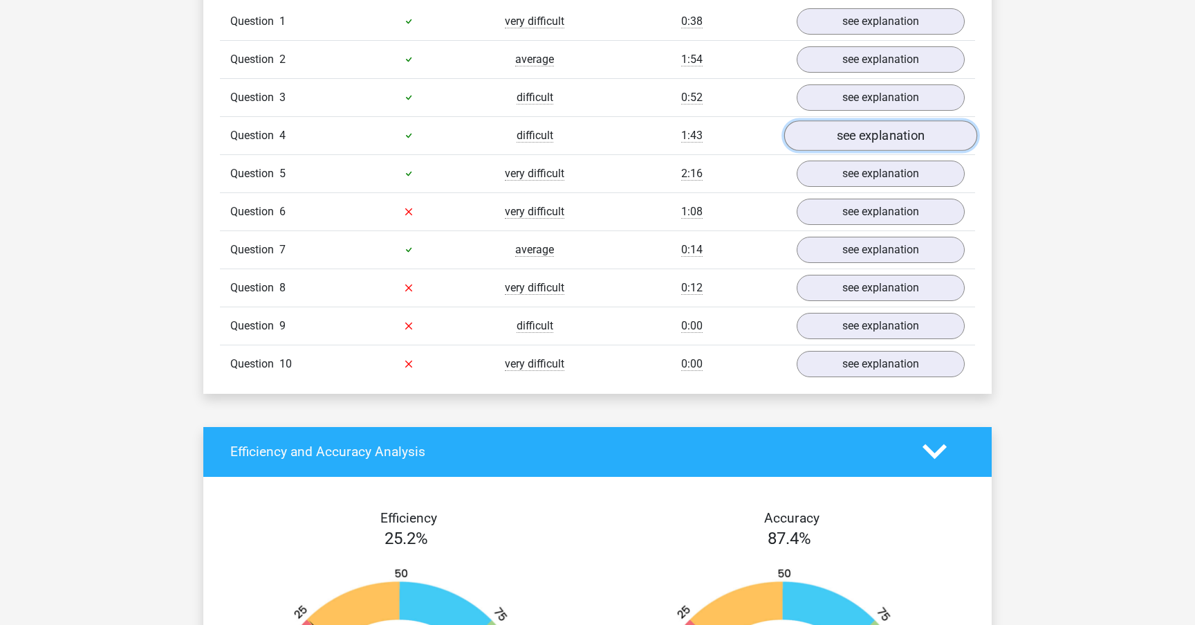
click at [871, 146] on link "see explanation" at bounding box center [880, 135] width 193 height 30
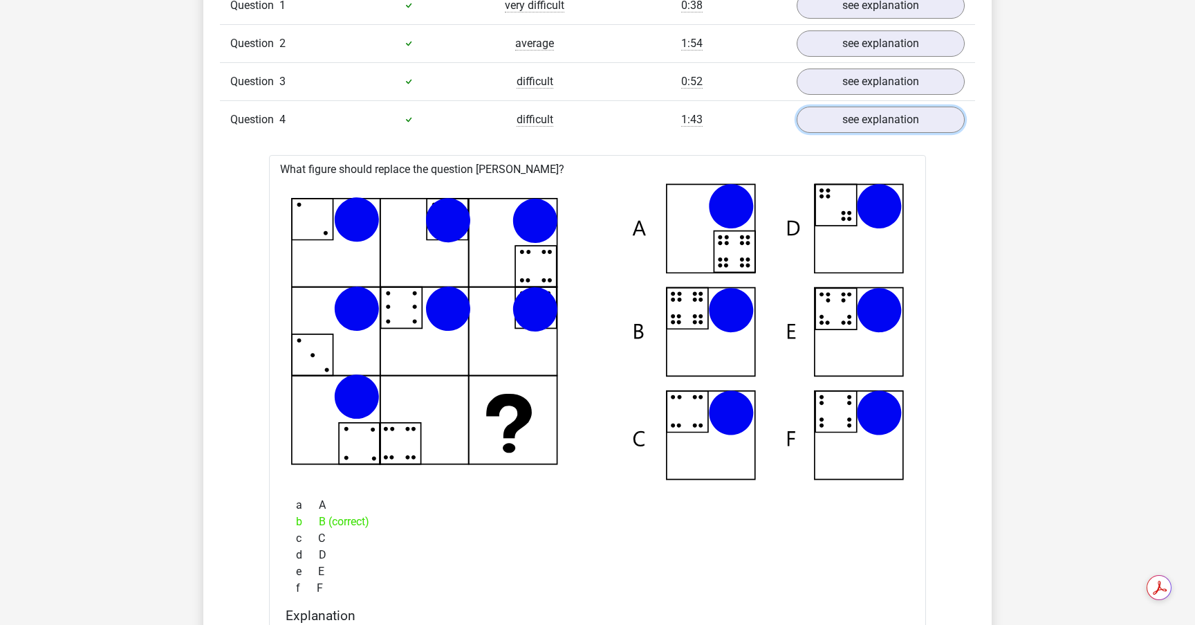
scroll to position [1154, 0]
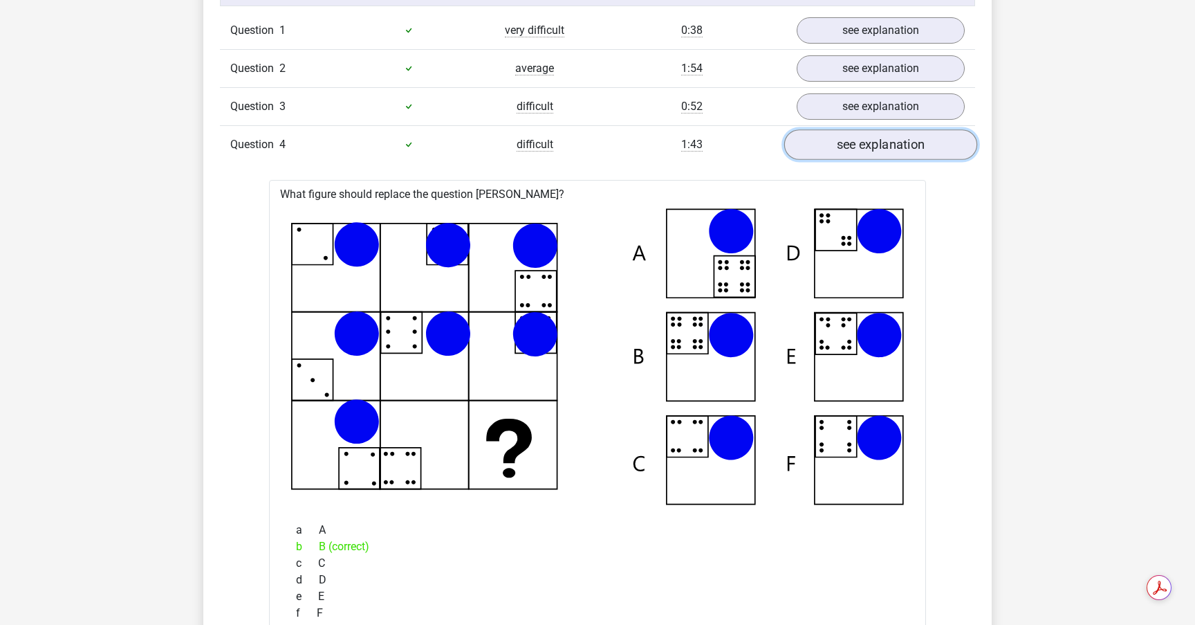
click at [846, 146] on link "see explanation" at bounding box center [880, 144] width 193 height 30
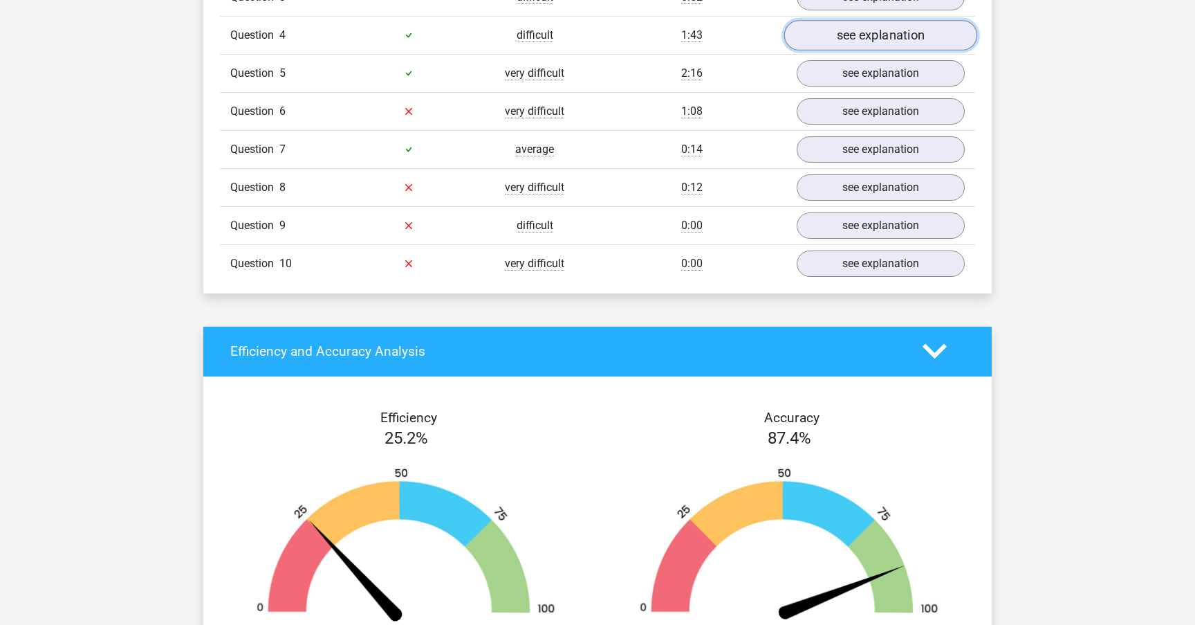
scroll to position [1266, 0]
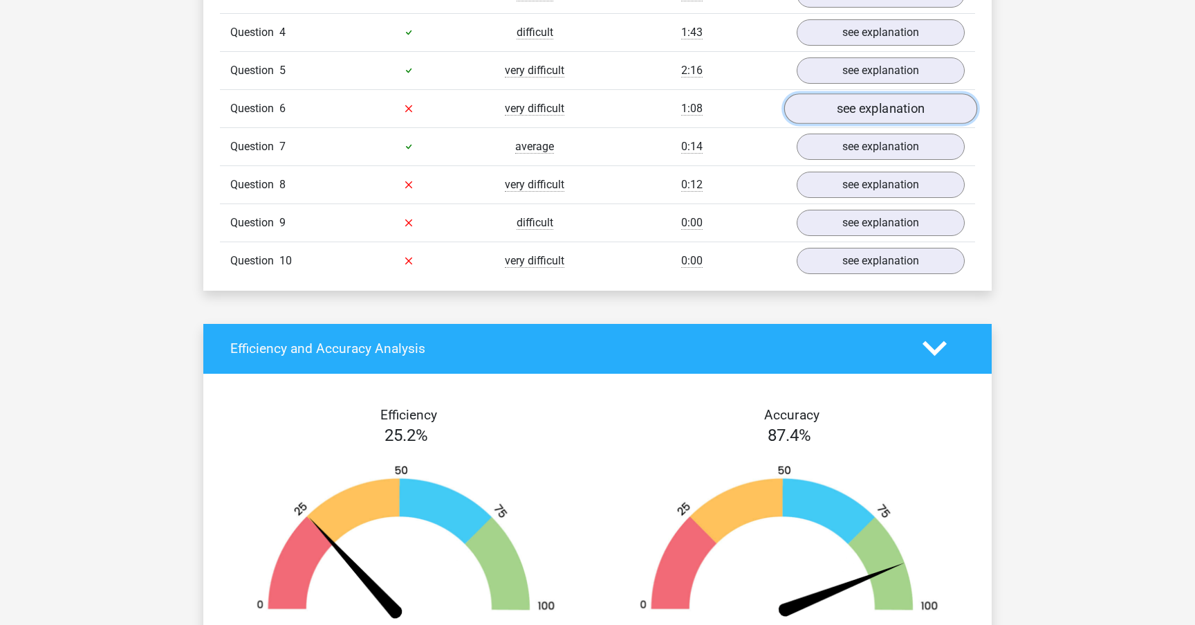
click at [856, 111] on link "see explanation" at bounding box center [880, 108] width 193 height 30
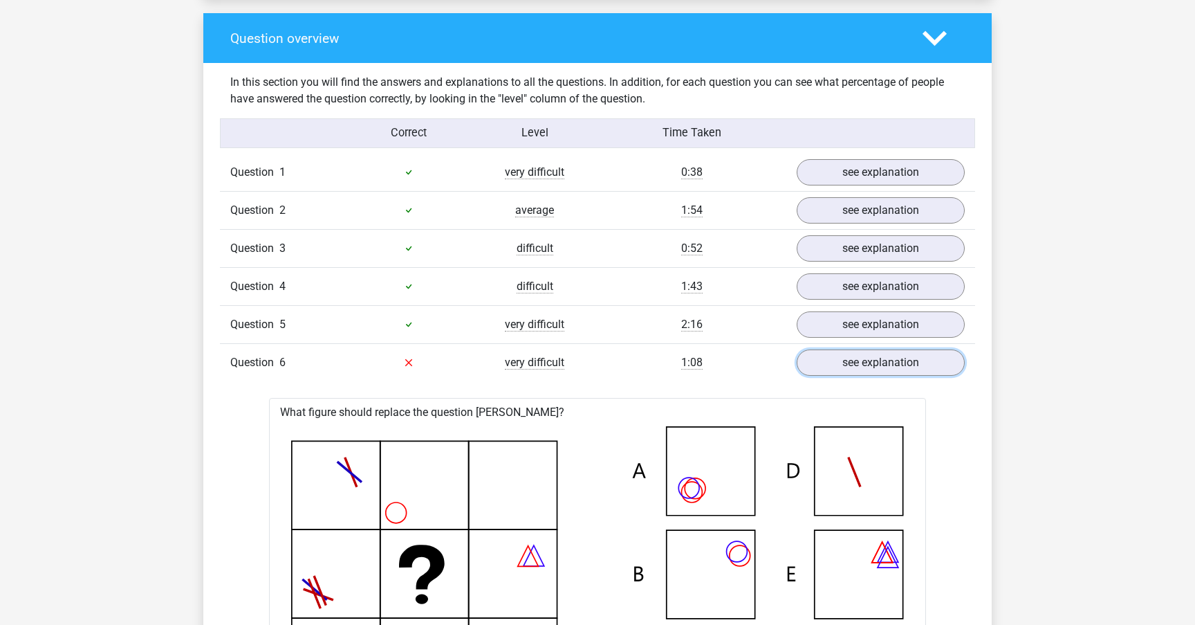
scroll to position [975, 0]
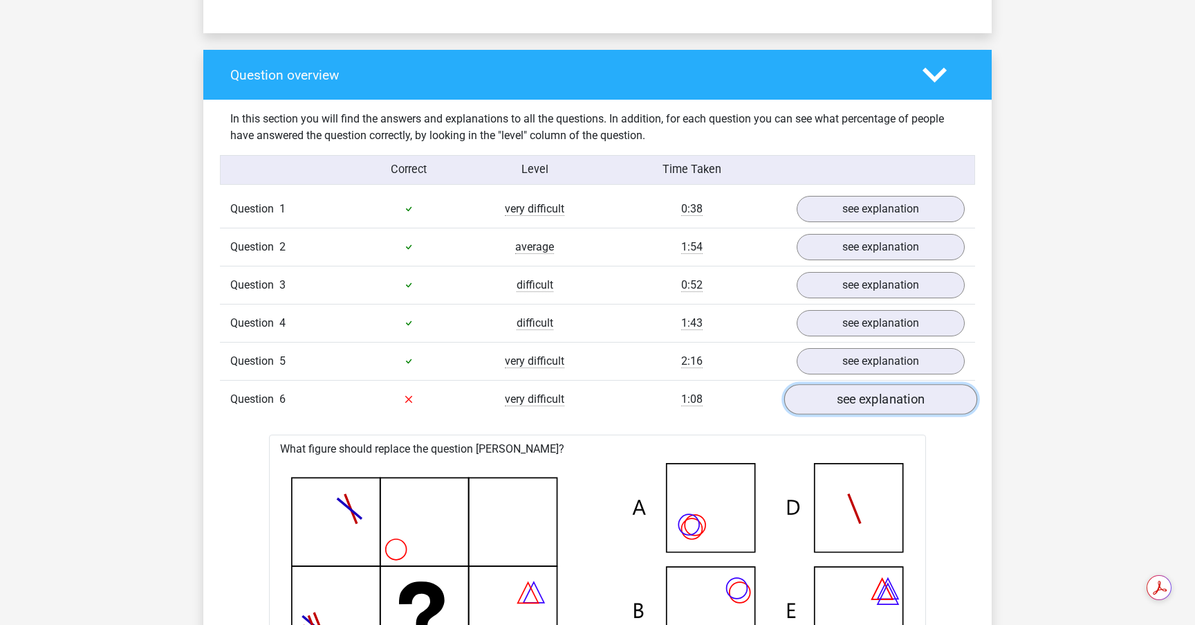
click at [824, 412] on link "see explanation" at bounding box center [880, 399] width 193 height 30
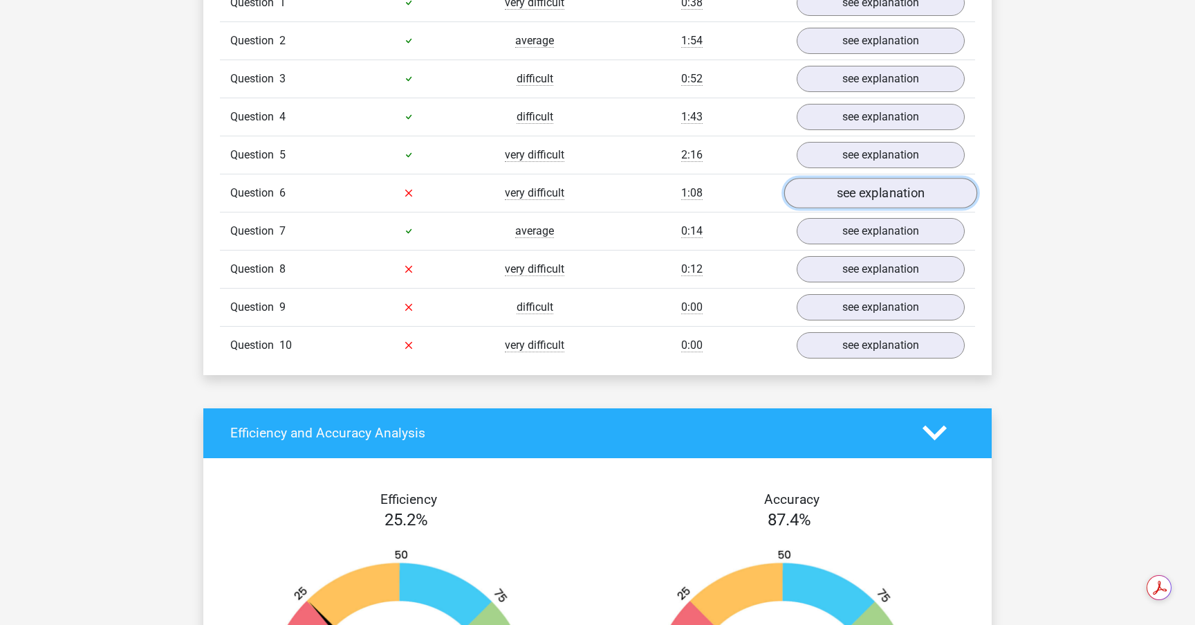
scroll to position [1203, 0]
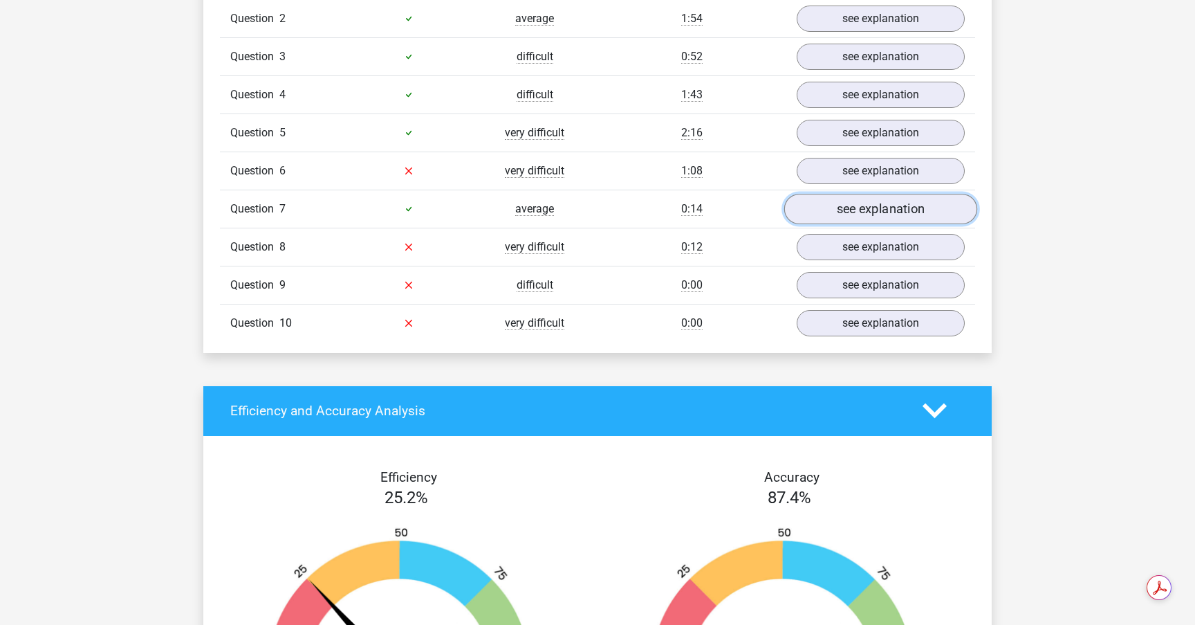
click at [869, 213] on link "see explanation" at bounding box center [880, 209] width 193 height 30
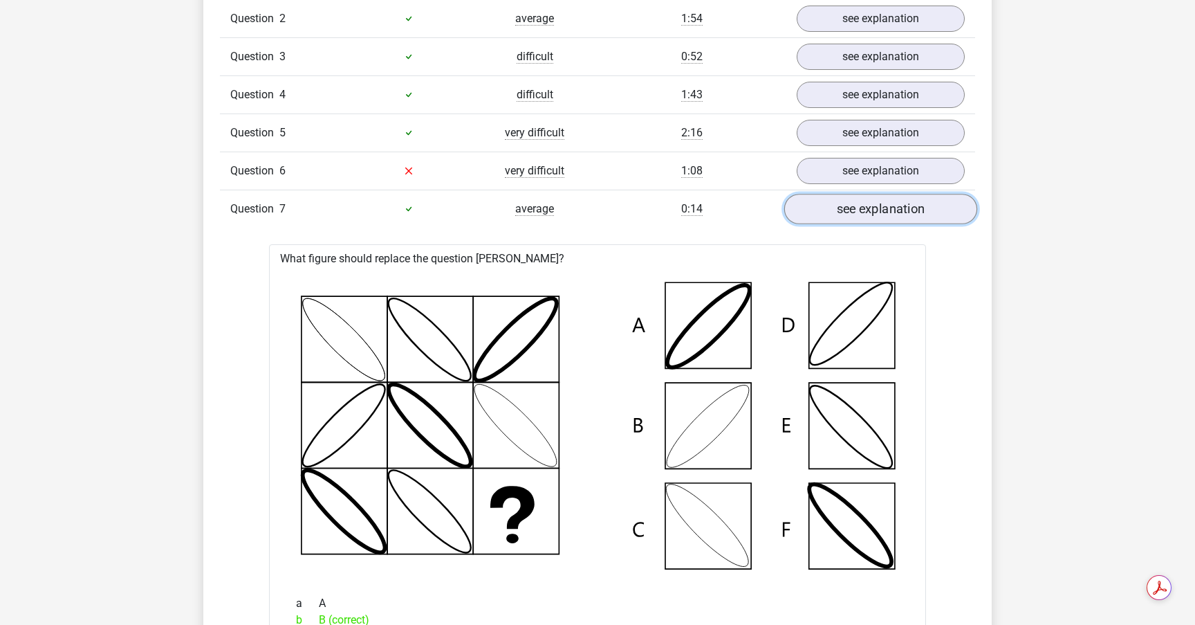
click at [869, 213] on link "see explanation" at bounding box center [880, 209] width 193 height 30
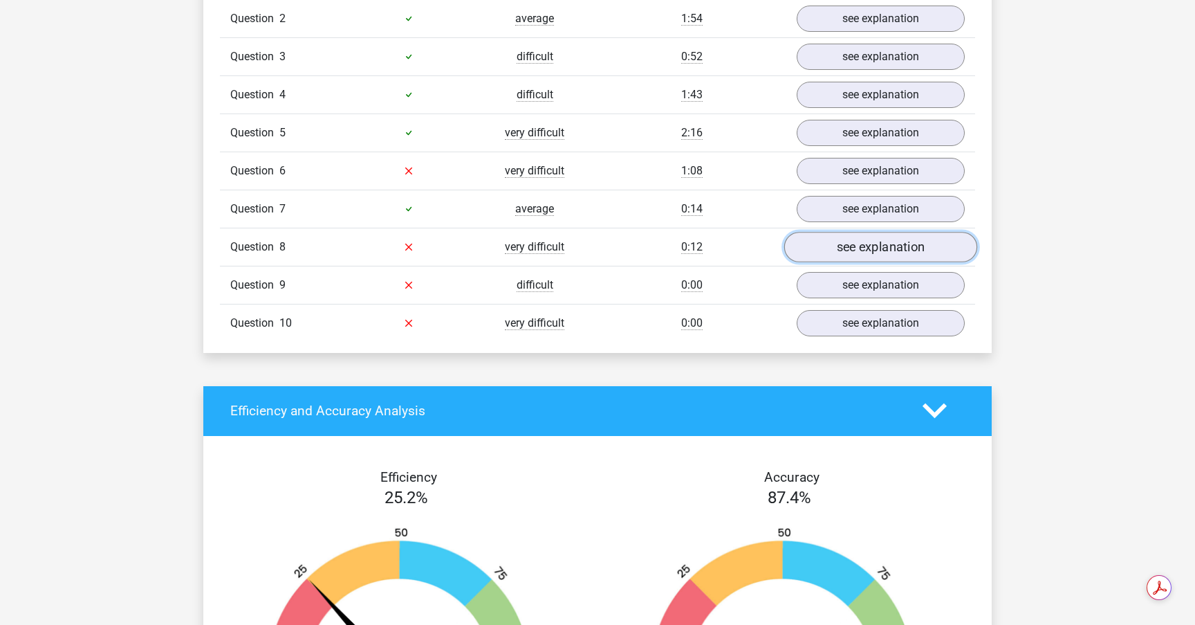
click at [861, 244] on link "see explanation" at bounding box center [880, 247] width 193 height 30
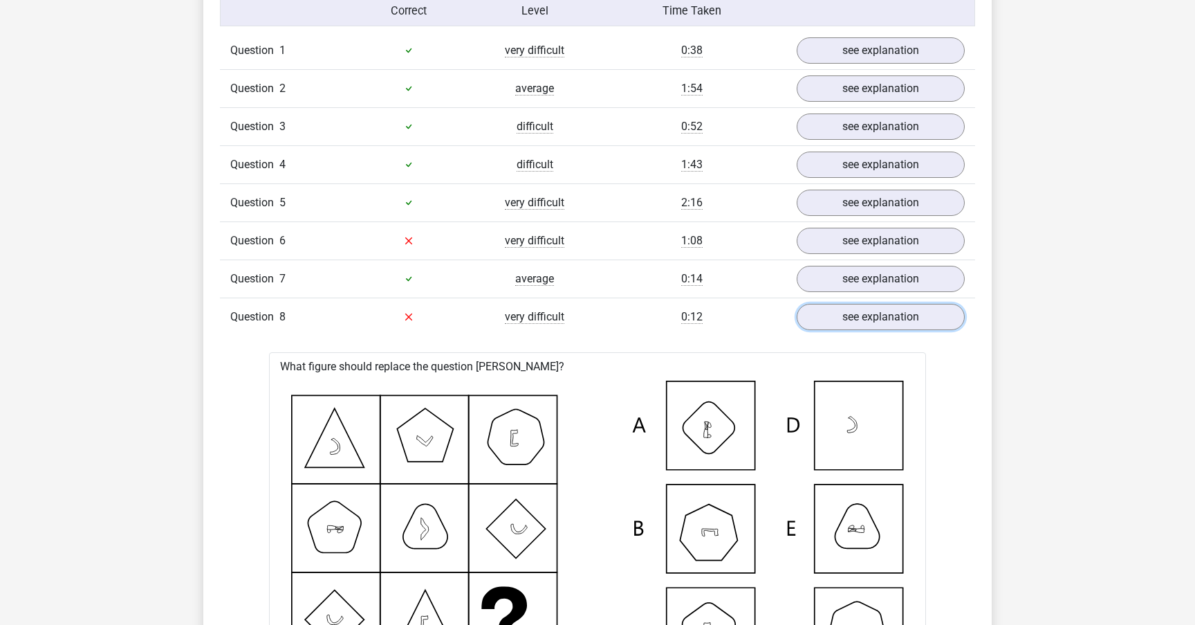
scroll to position [1117, 0]
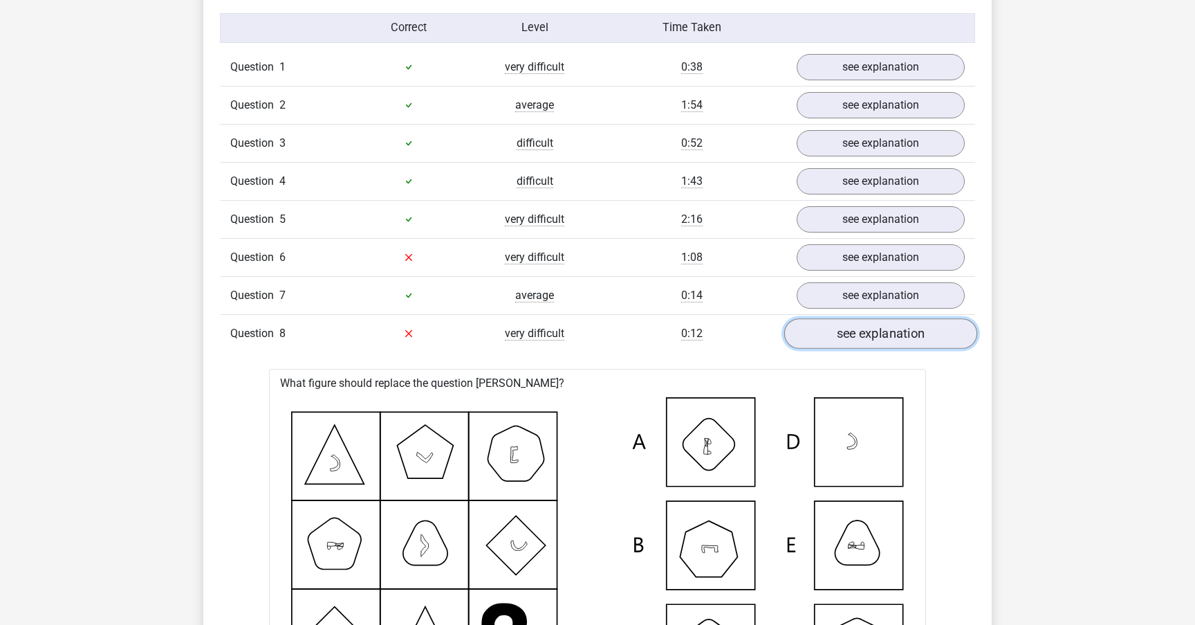
click at [831, 333] on link "see explanation" at bounding box center [880, 333] width 193 height 30
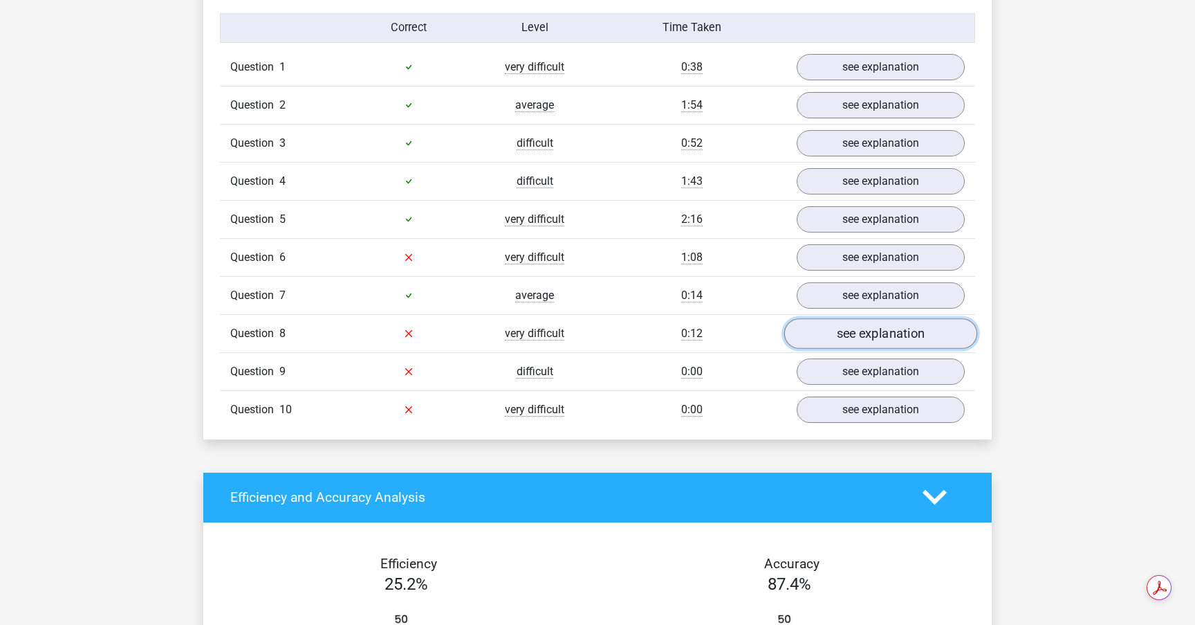
click at [882, 339] on link "see explanation" at bounding box center [880, 333] width 193 height 30
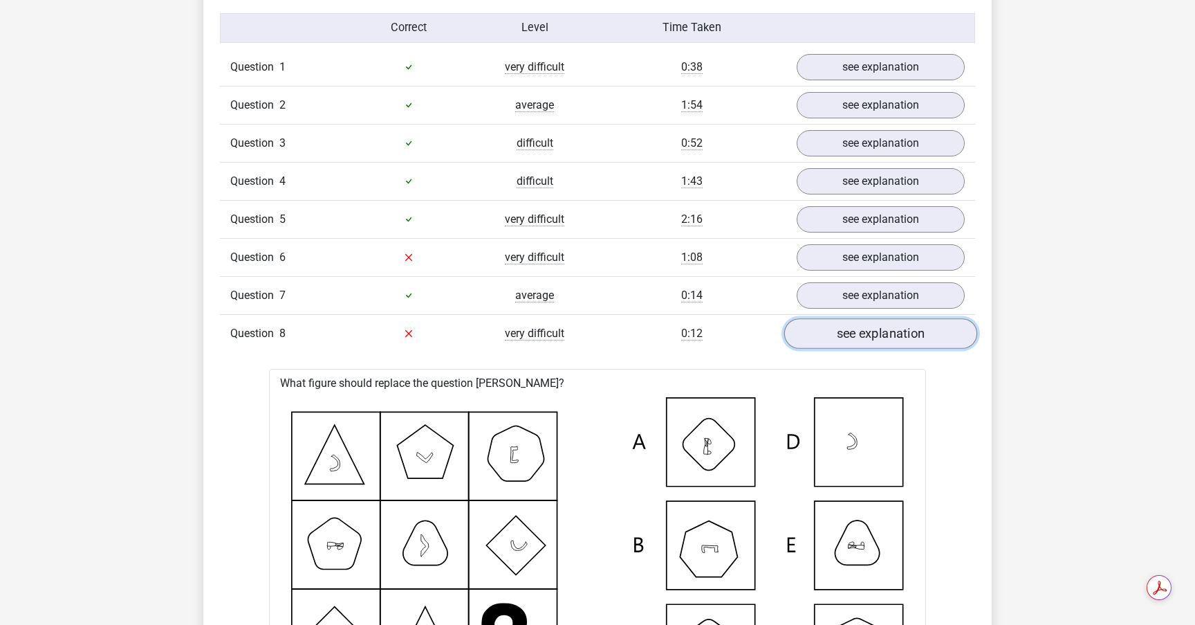
click at [885, 336] on link "see explanation" at bounding box center [880, 333] width 193 height 30
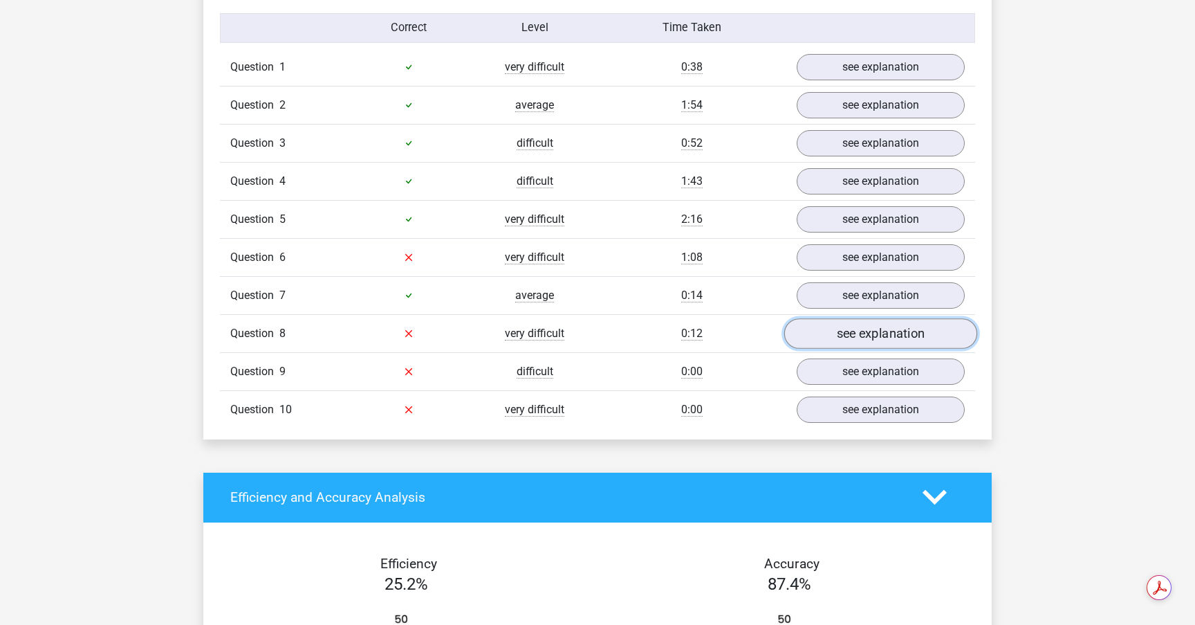
click at [885, 336] on link "see explanation" at bounding box center [880, 333] width 193 height 30
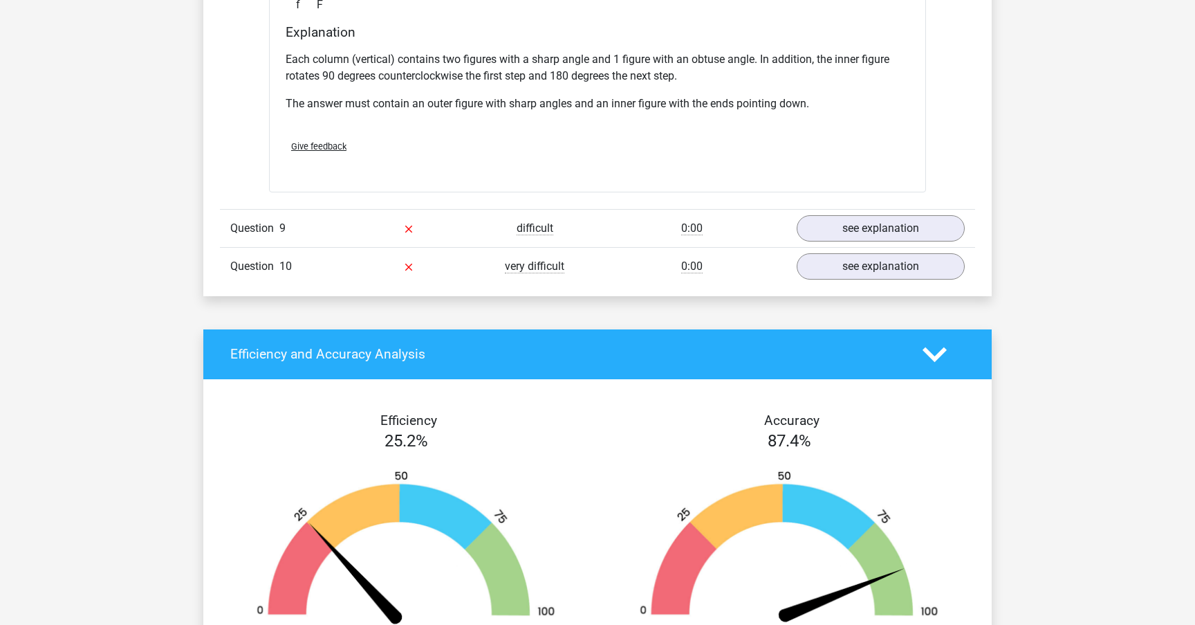
scroll to position [1940, 0]
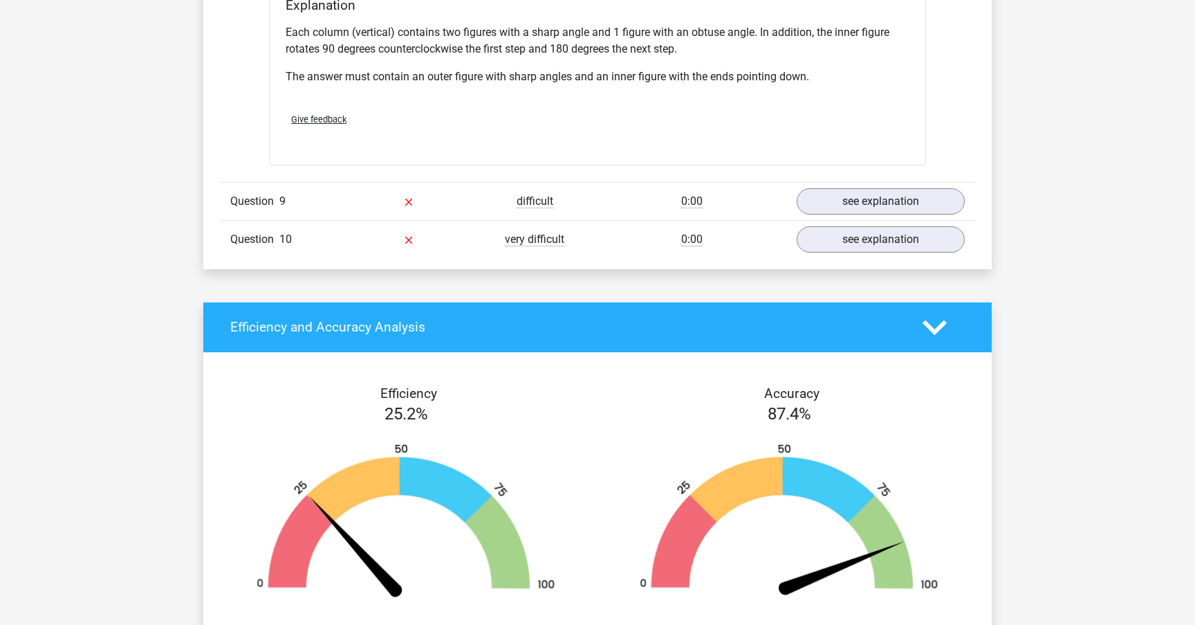
click at [642, 198] on div "0:00" at bounding box center [692, 201] width 189 height 17
click at [856, 193] on link "see explanation" at bounding box center [880, 201] width 193 height 30
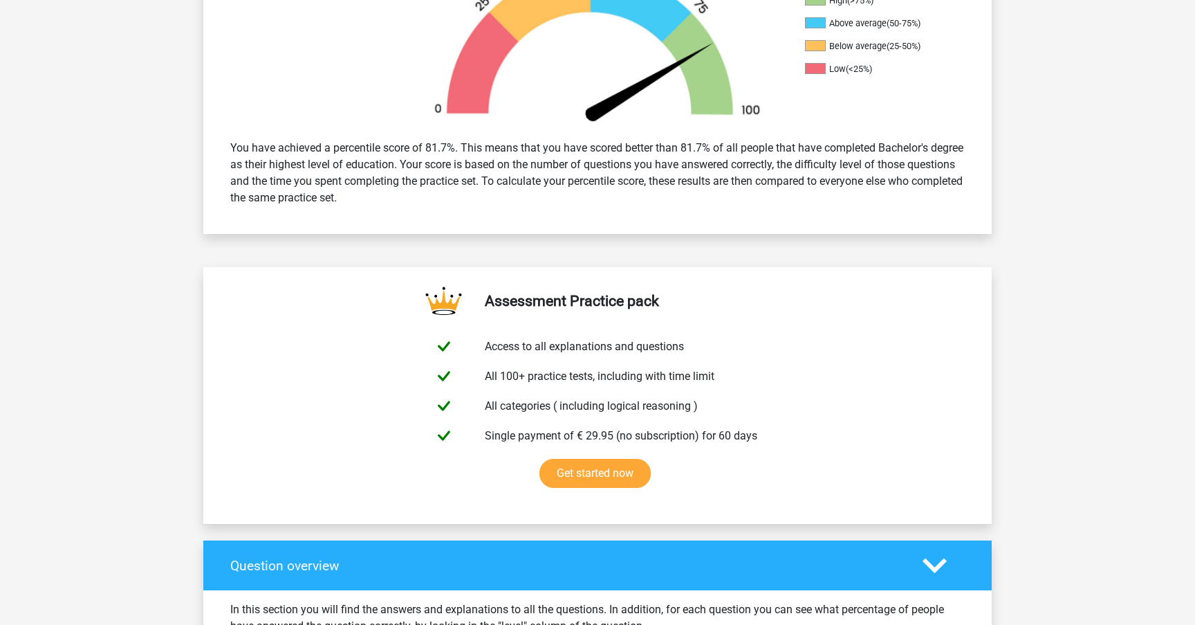
scroll to position [459, 0]
